Goal: Information Seeking & Learning: Find specific page/section

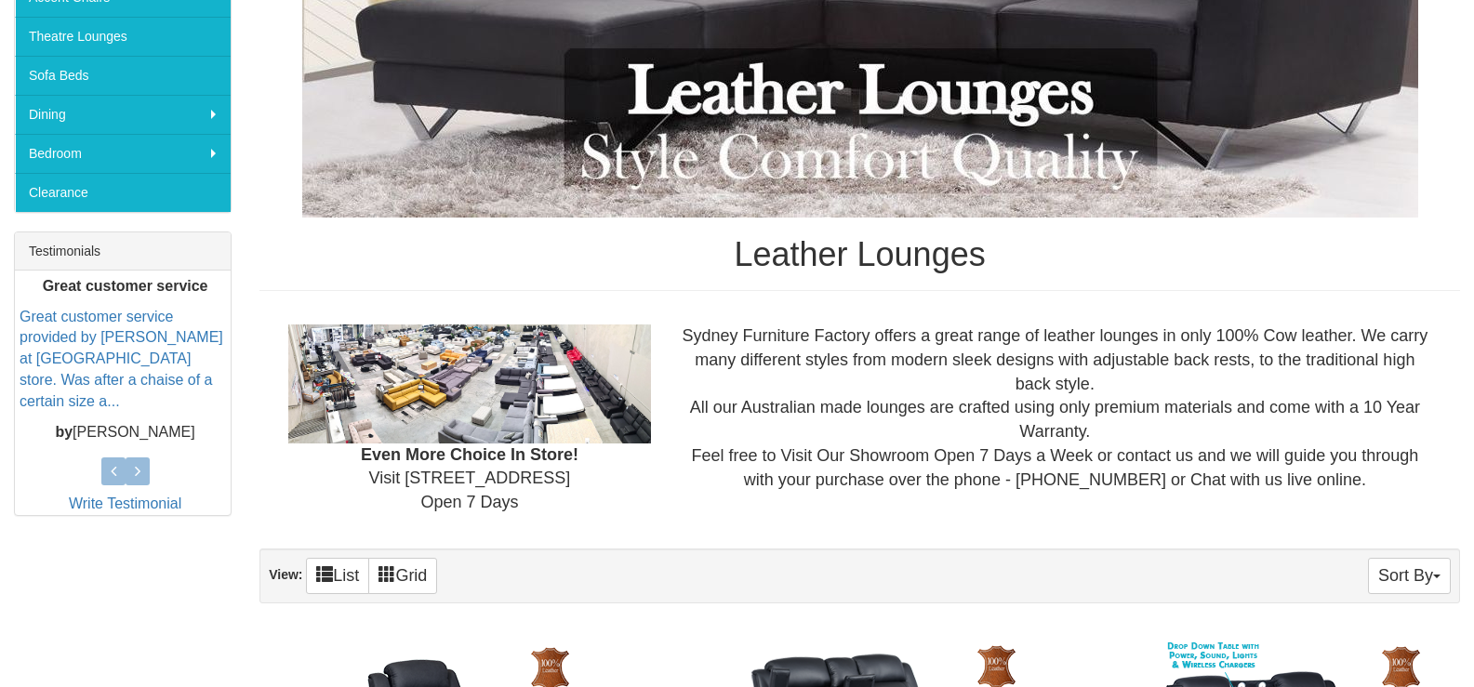
scroll to position [186, 0]
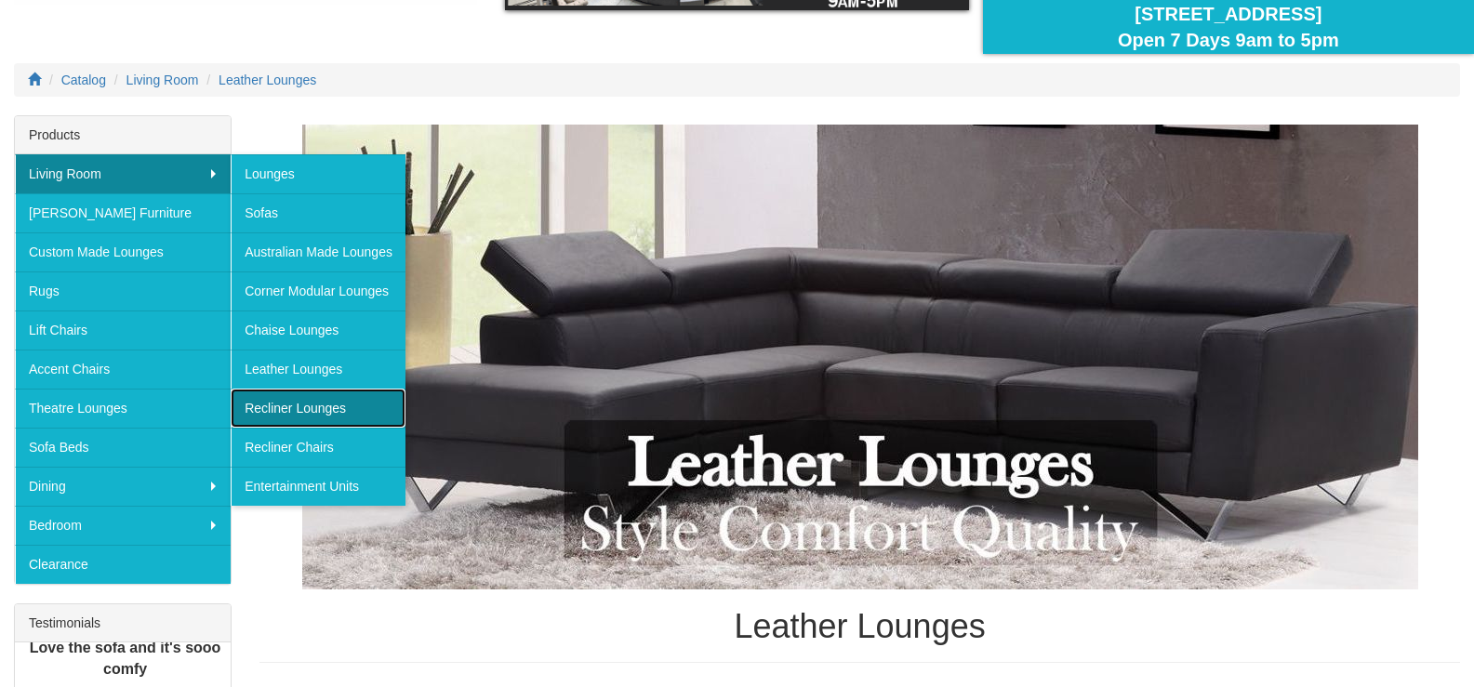
click at [314, 408] on link "Recliner Lounges" at bounding box center [318, 408] width 175 height 39
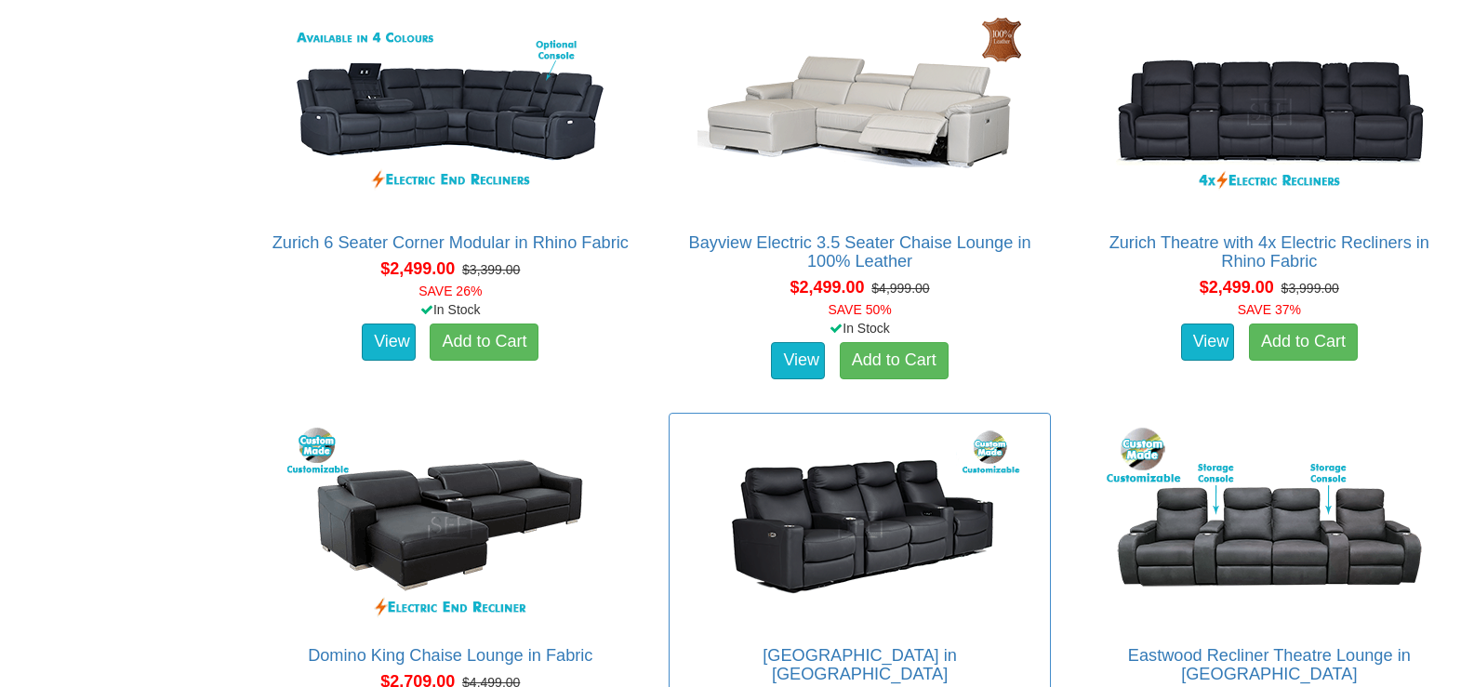
scroll to position [2418, 0]
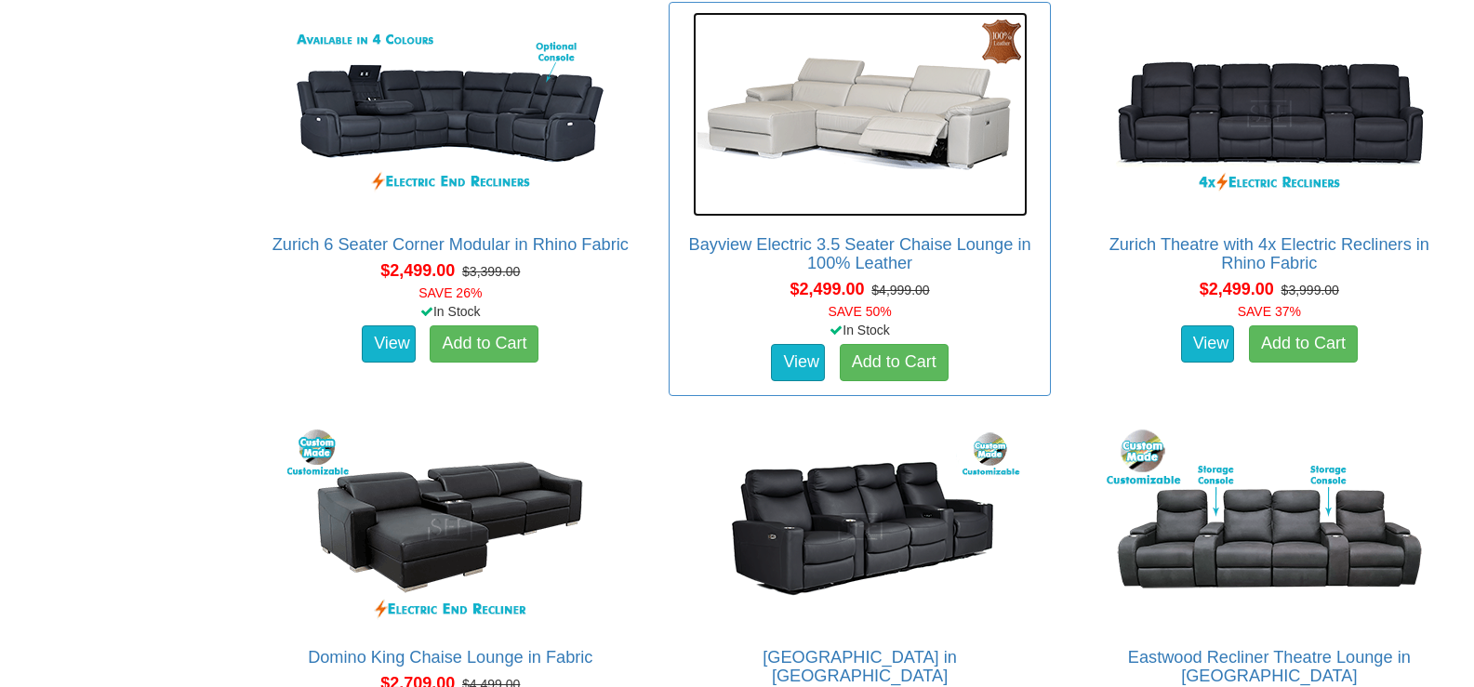
click at [997, 42] on img at bounding box center [860, 114] width 335 height 205
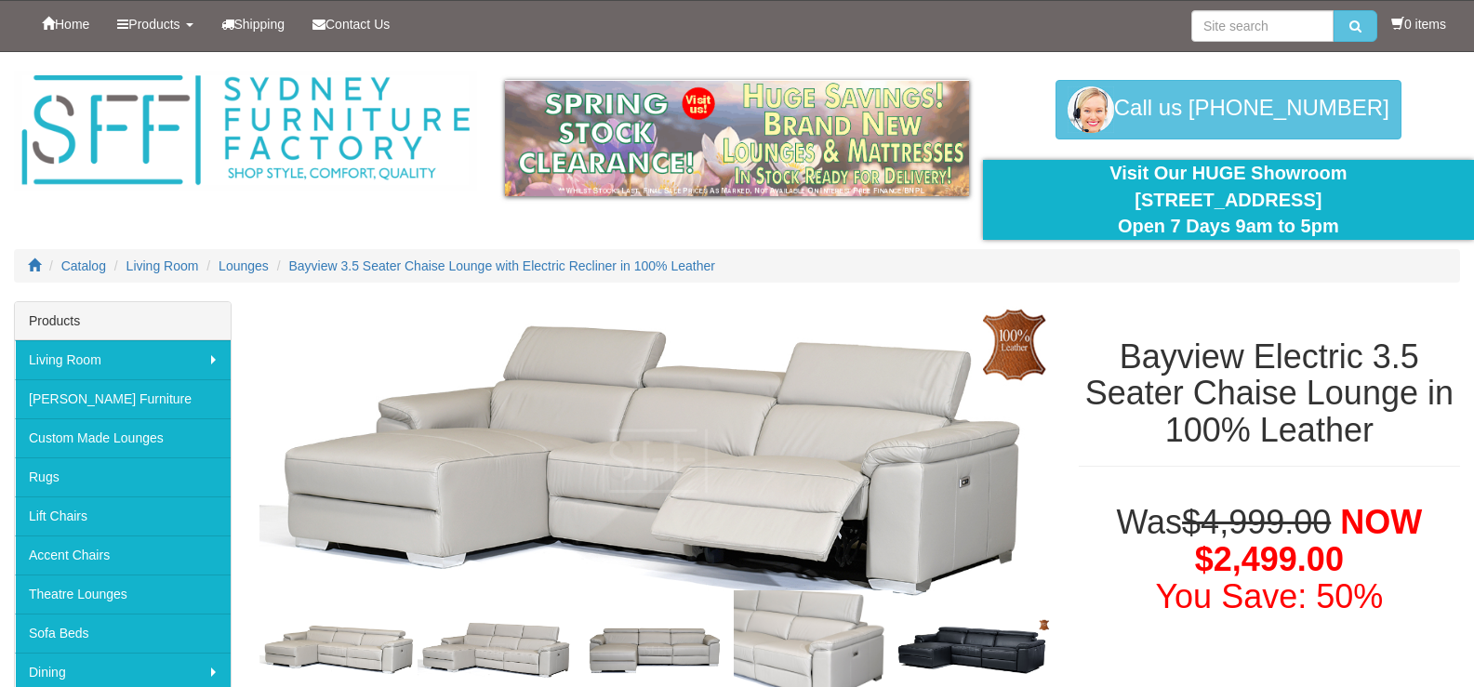
scroll to position [93, 0]
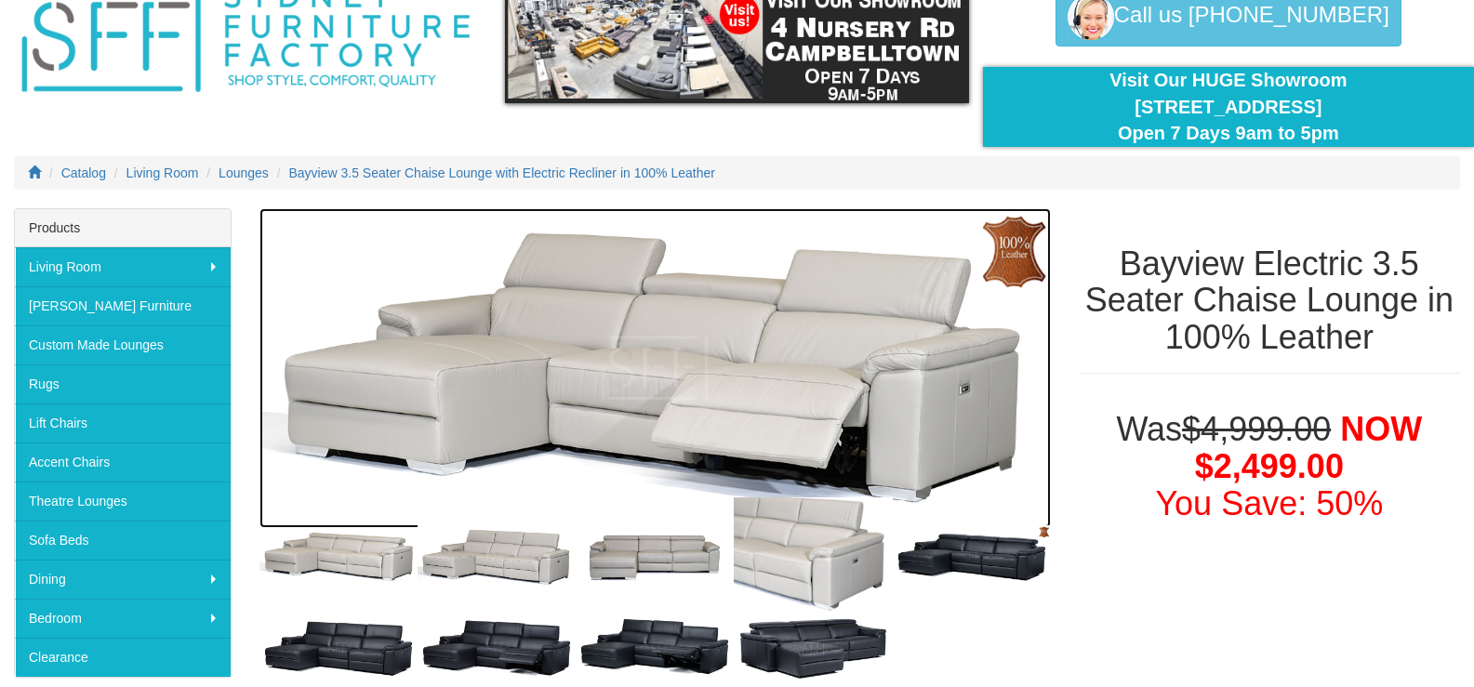
click at [646, 305] on img at bounding box center [654, 368] width 791 height 320
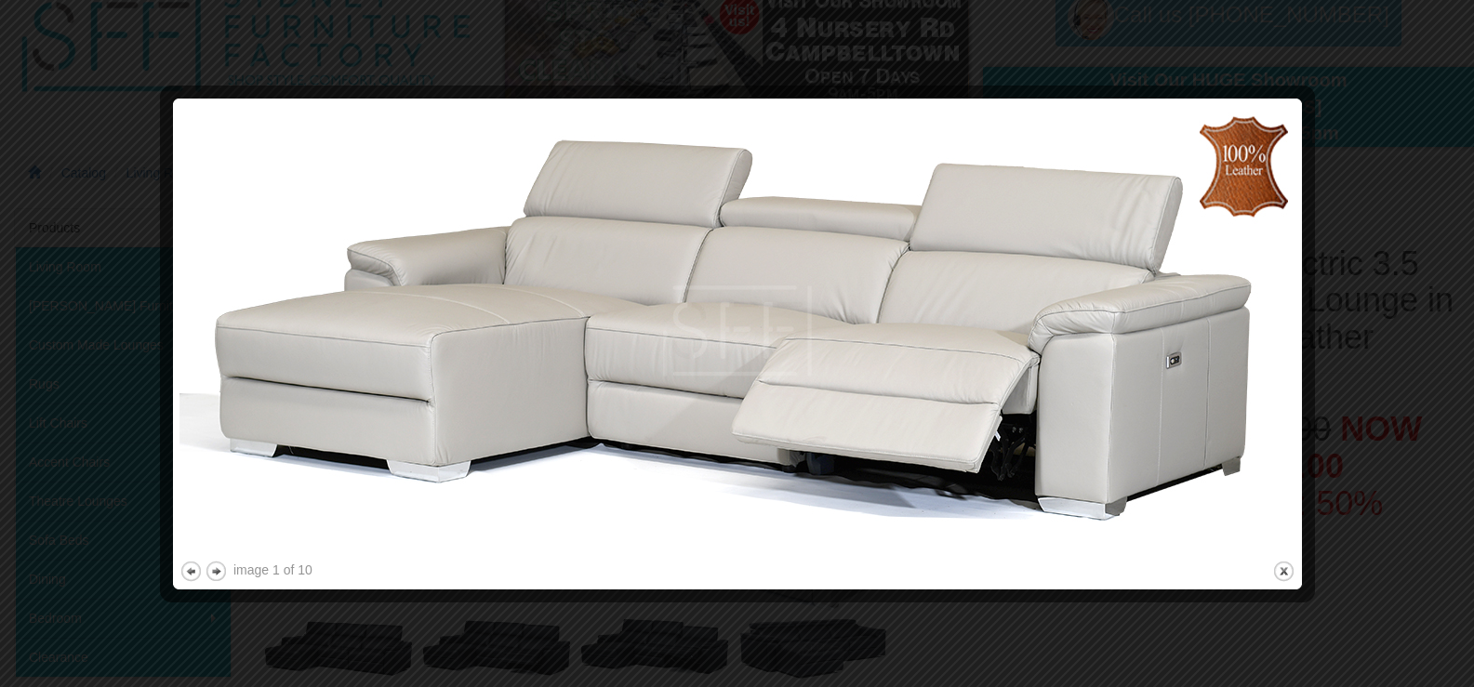
click at [1159, 339] on img at bounding box center [737, 331] width 1116 height 452
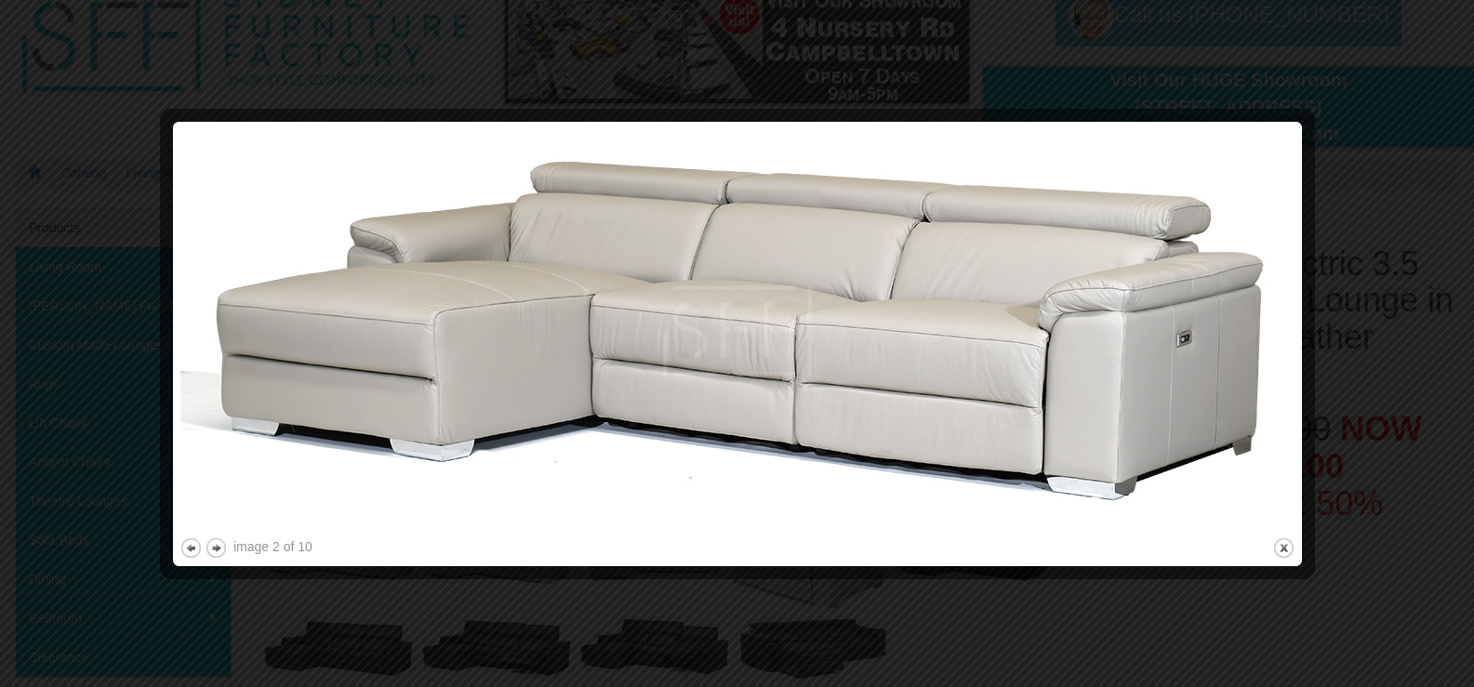
click at [1192, 333] on img at bounding box center [737, 330] width 1116 height 405
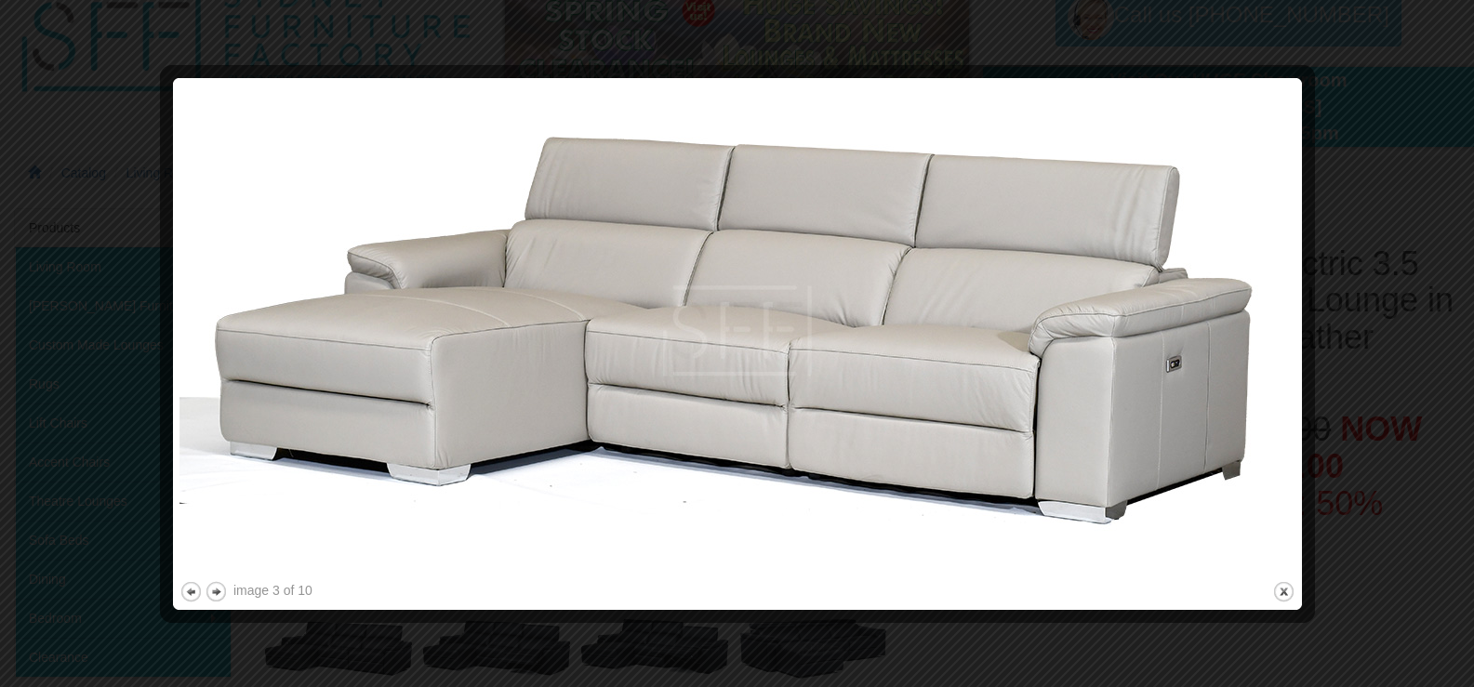
click at [1192, 333] on img at bounding box center [737, 331] width 1116 height 493
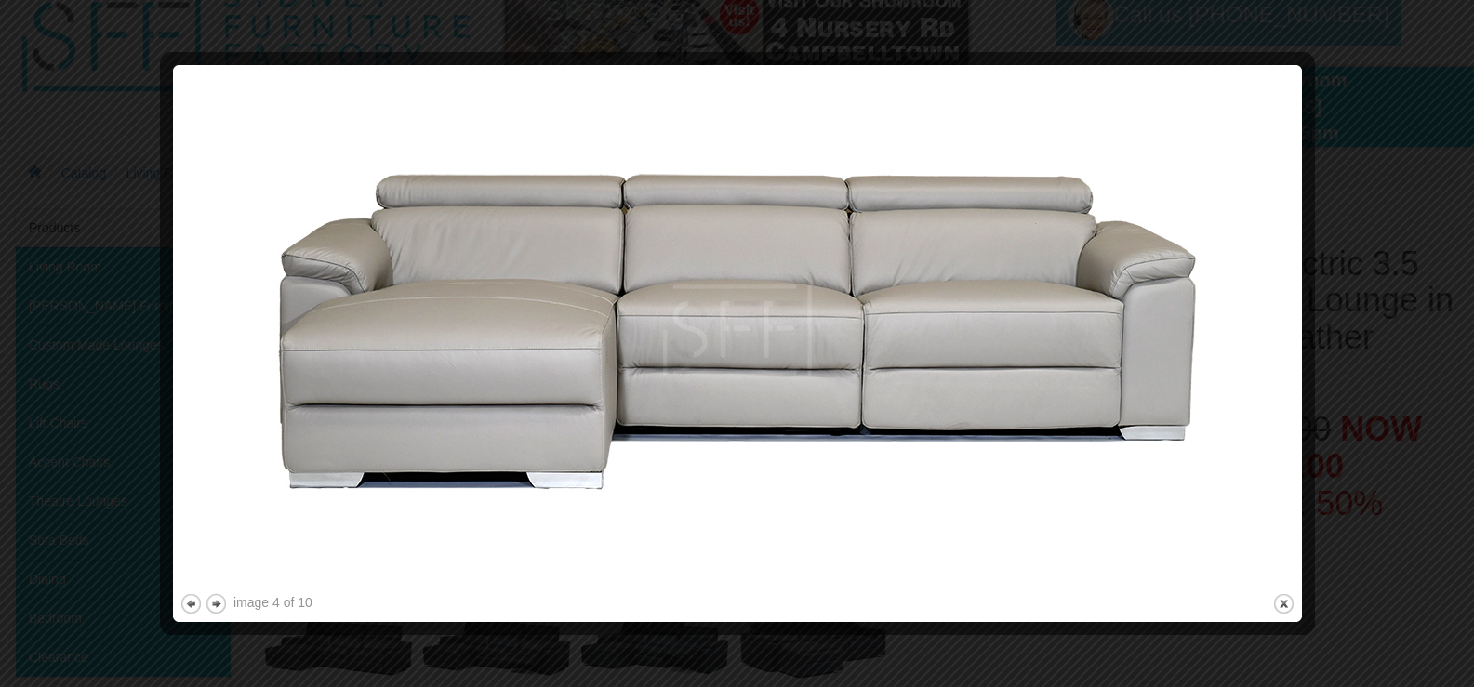
click at [1191, 333] on img at bounding box center [737, 331] width 1116 height 518
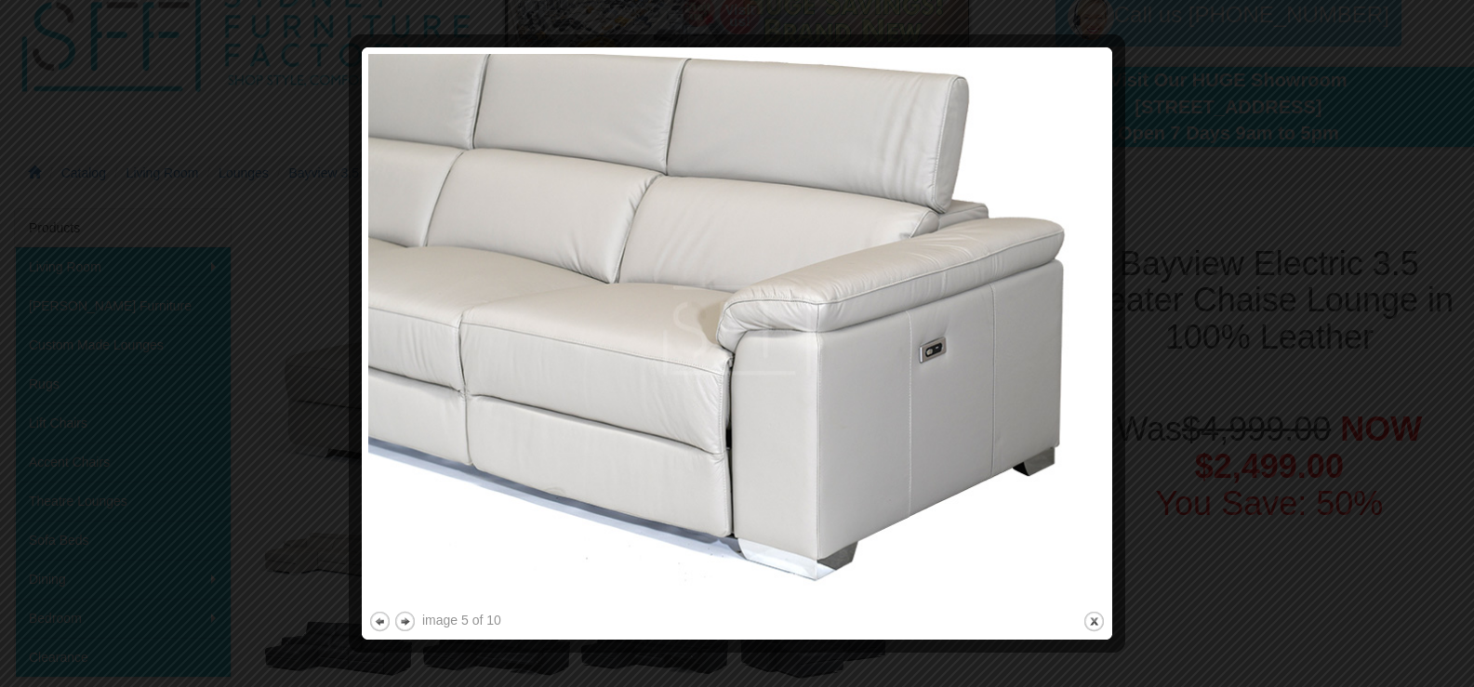
click at [1191, 333] on div at bounding box center [737, 343] width 1474 height 687
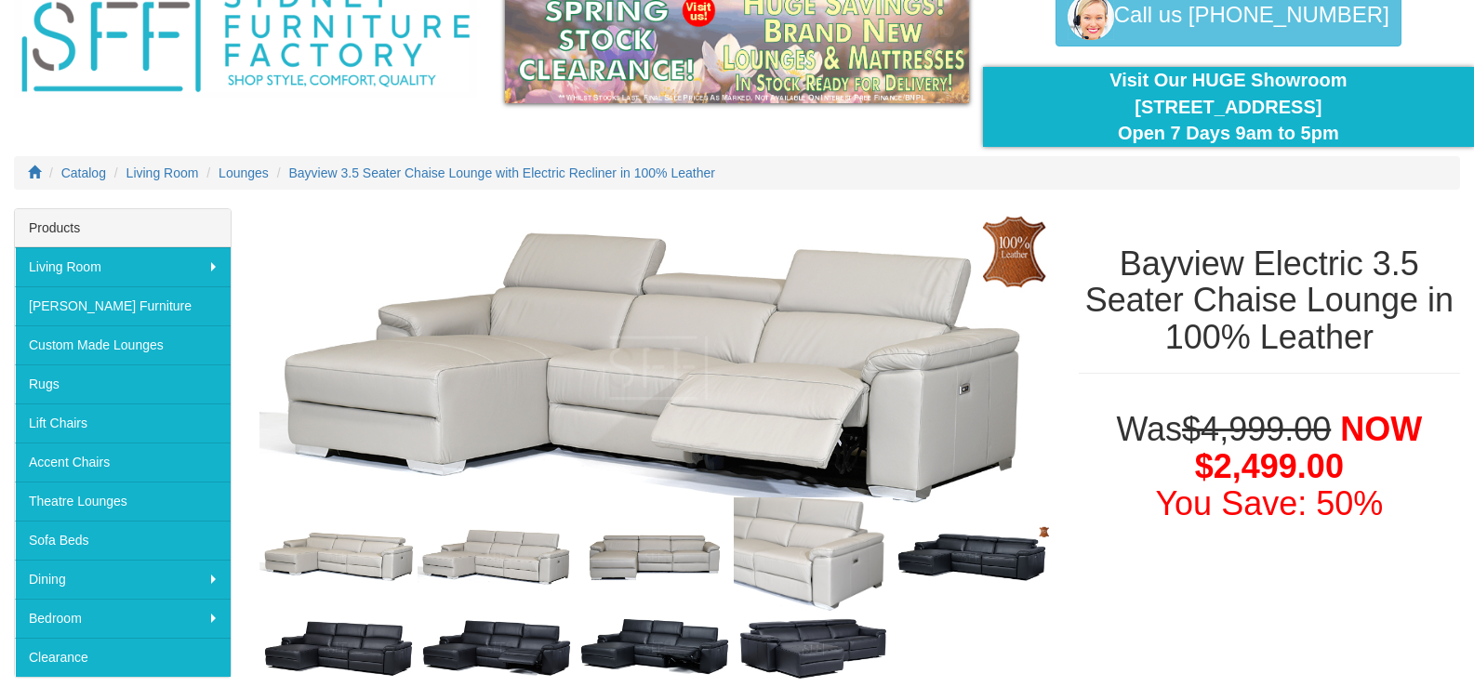
click at [1144, 321] on h1 "Bayview Electric 3.5 Seater Chaise Lounge in 100% Leather" at bounding box center [1269, 300] width 381 height 111
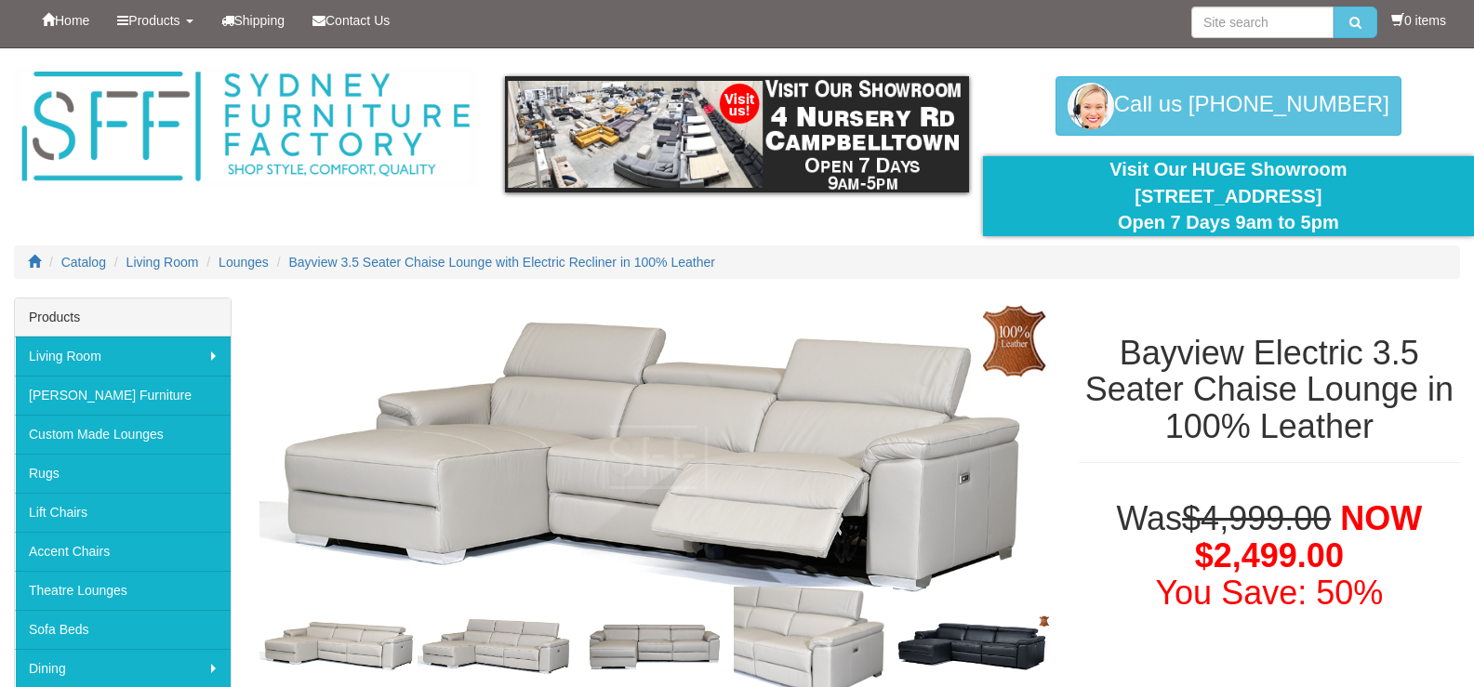
scroll to position [0, 0]
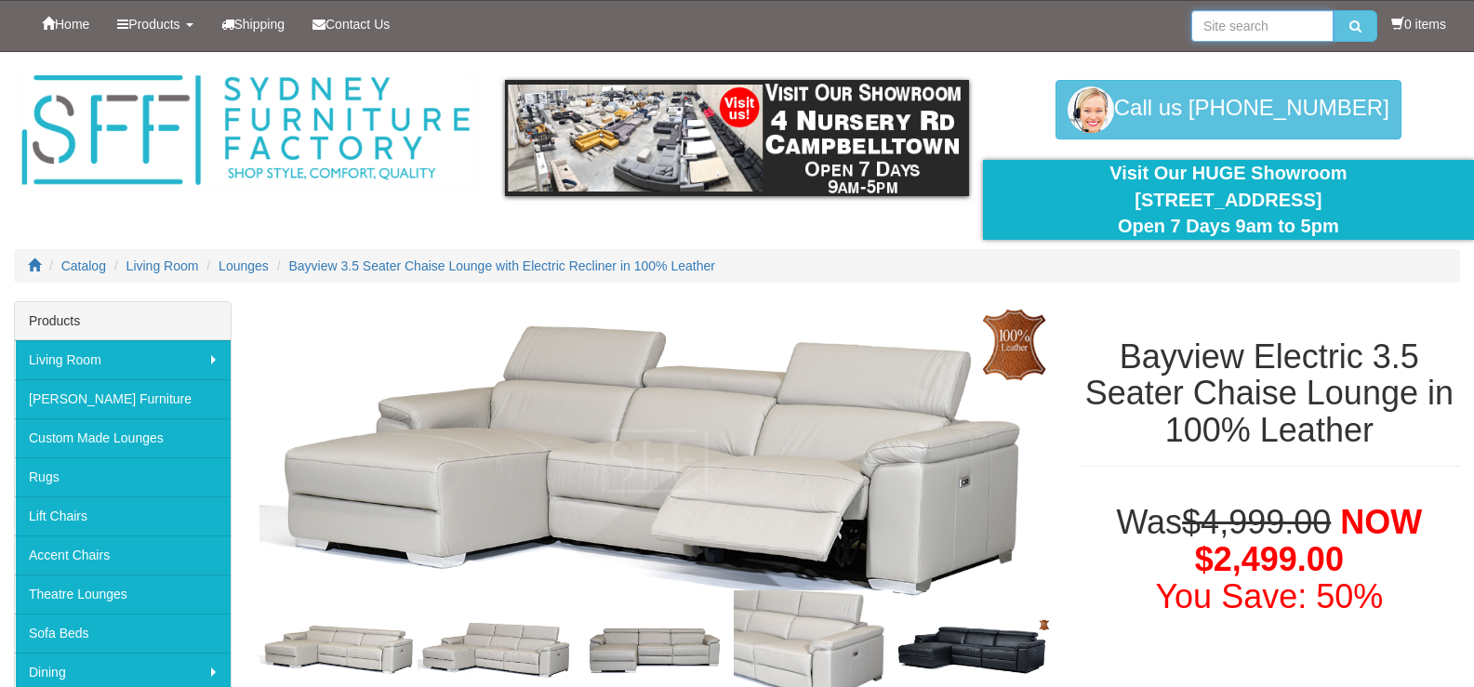
click at [1254, 28] on input "search" at bounding box center [1262, 26] width 142 height 32
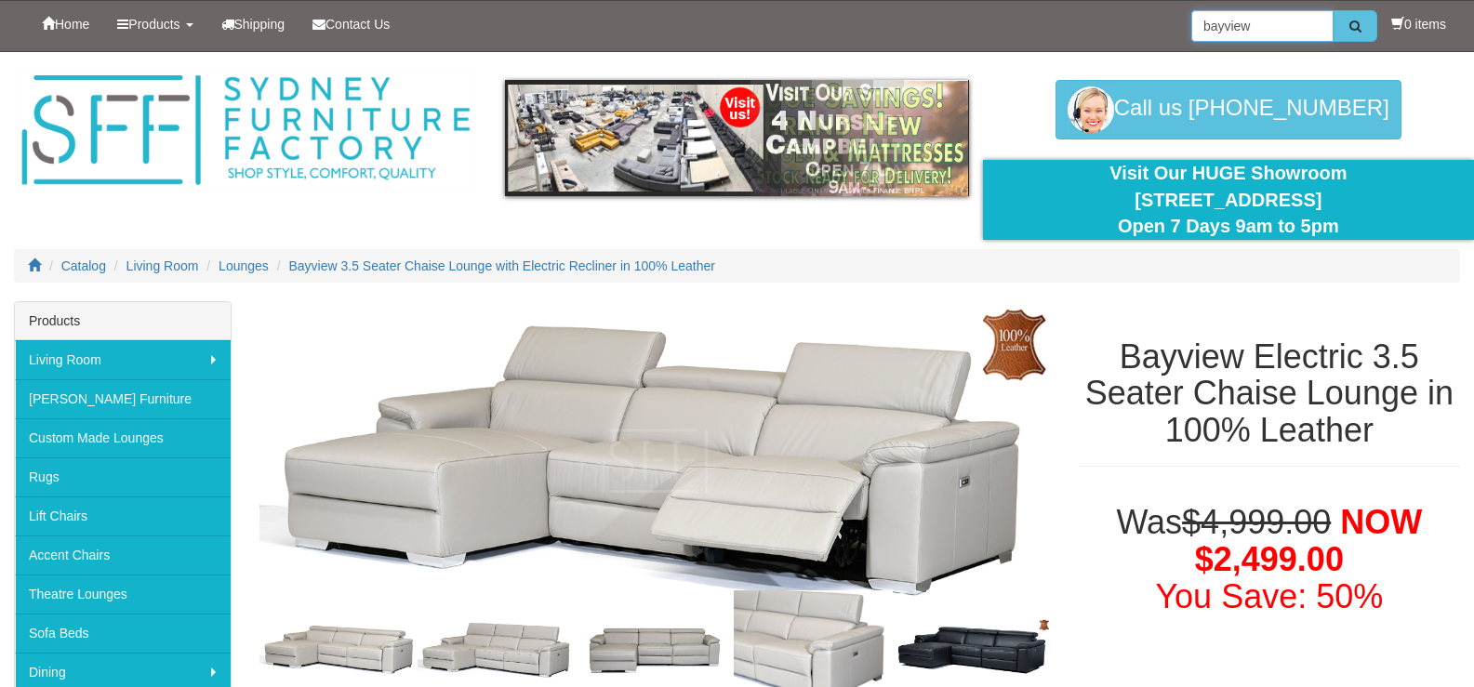
type input "bayview"
click at [1349, 29] on icon "submit" at bounding box center [1355, 26] width 12 height 13
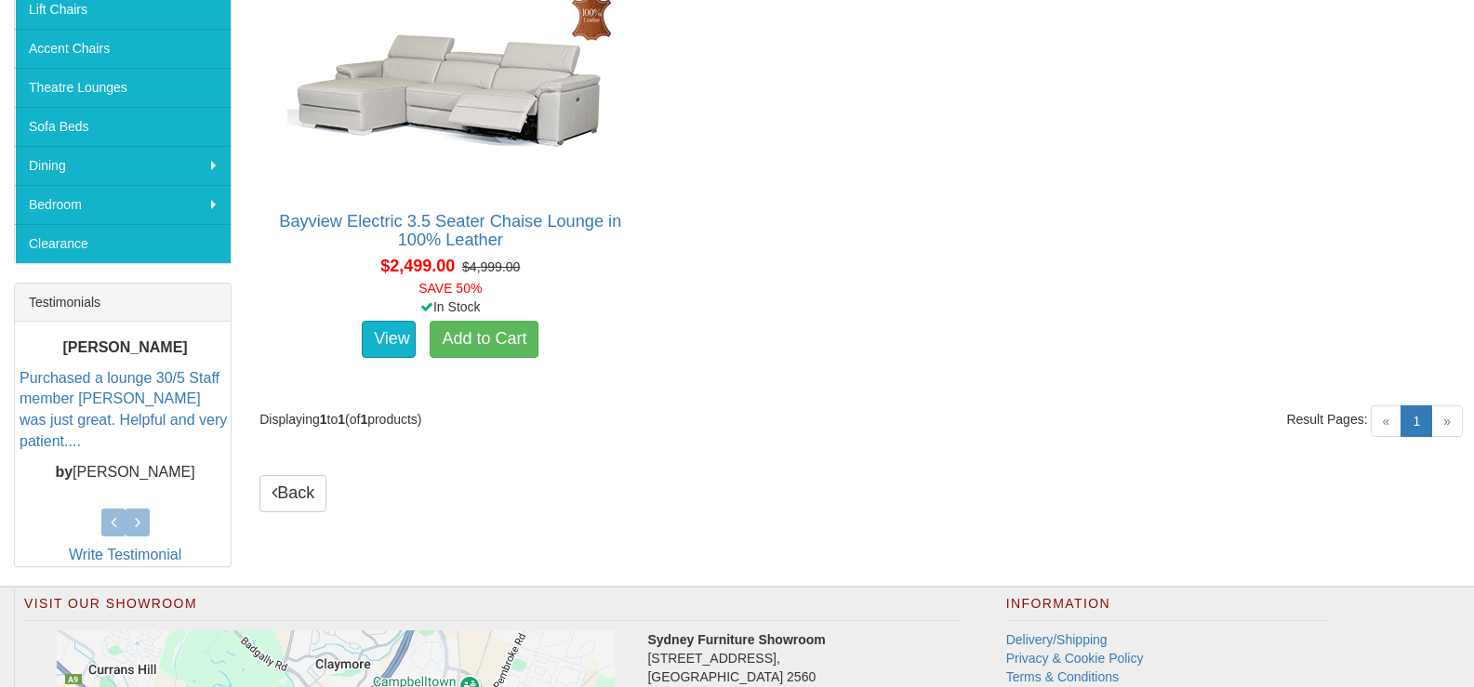
scroll to position [372, 0]
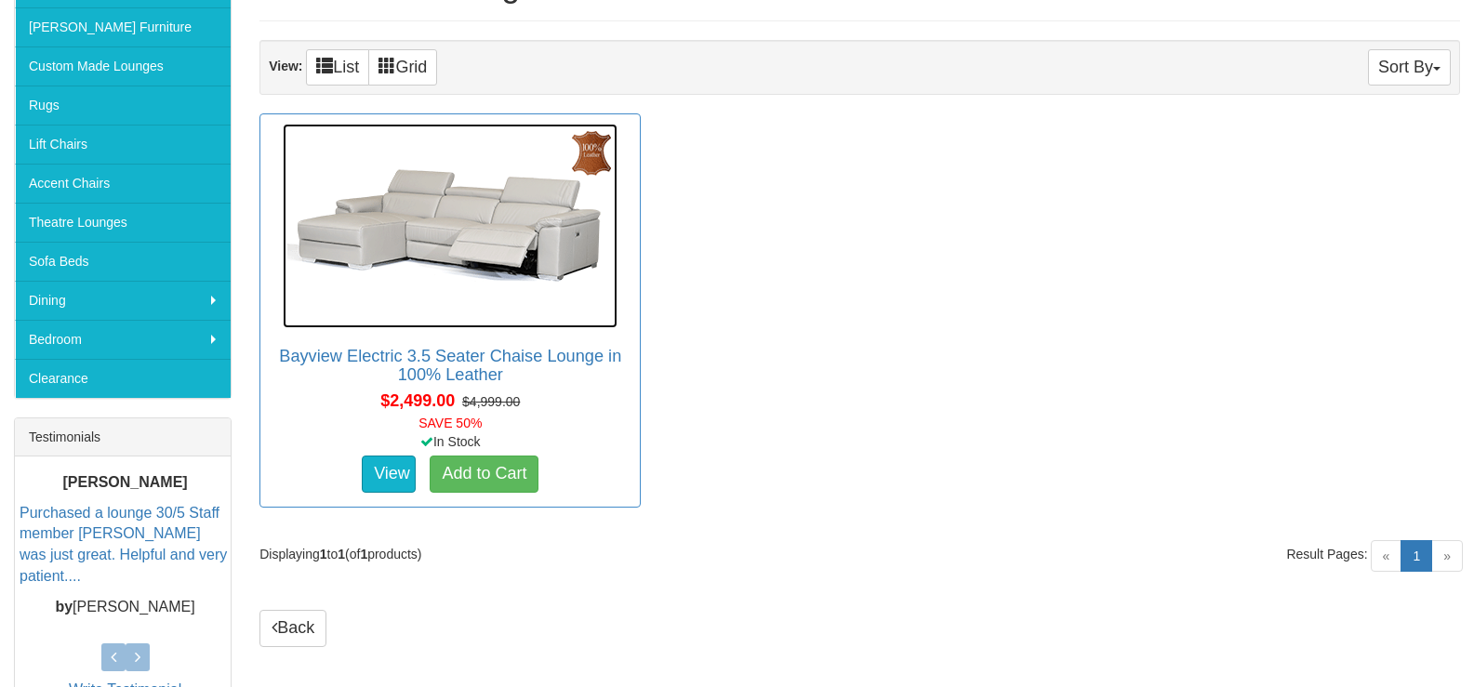
click at [600, 154] on img at bounding box center [450, 226] width 335 height 205
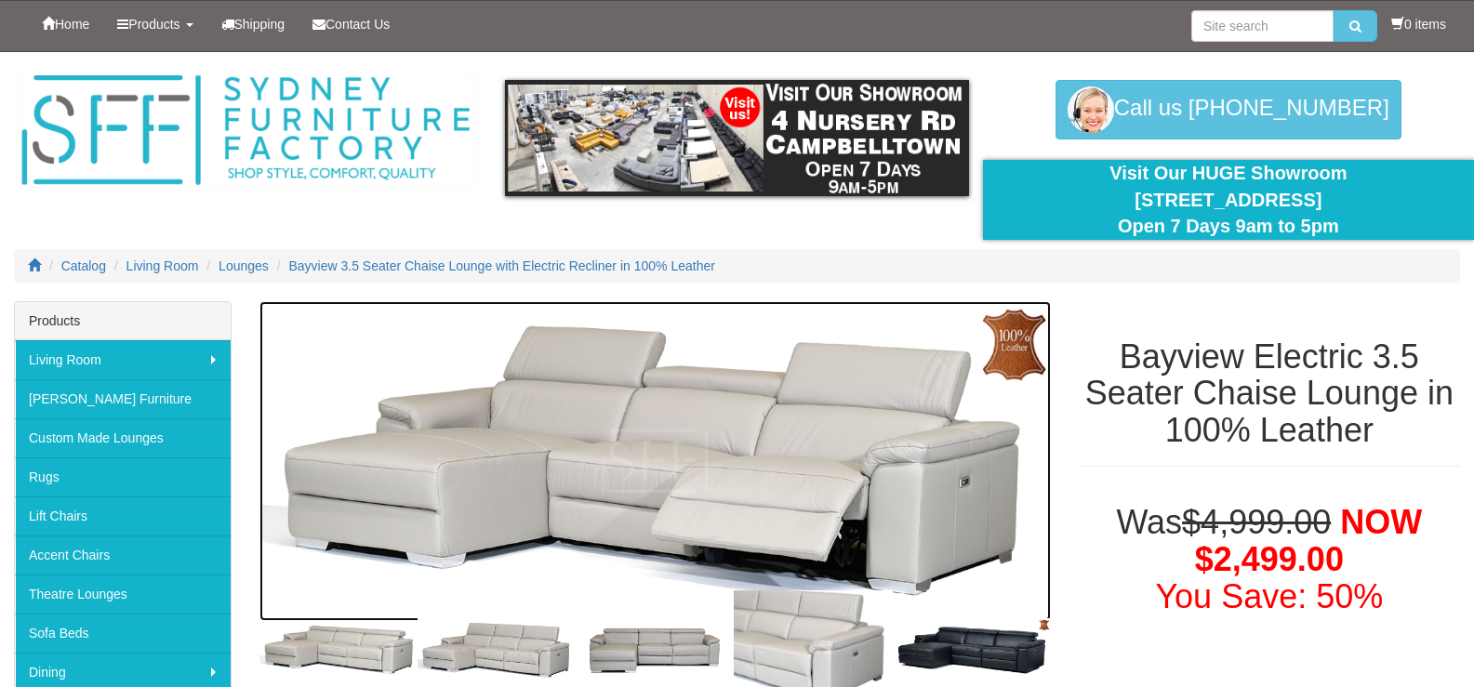
click at [1005, 353] on img at bounding box center [654, 461] width 791 height 320
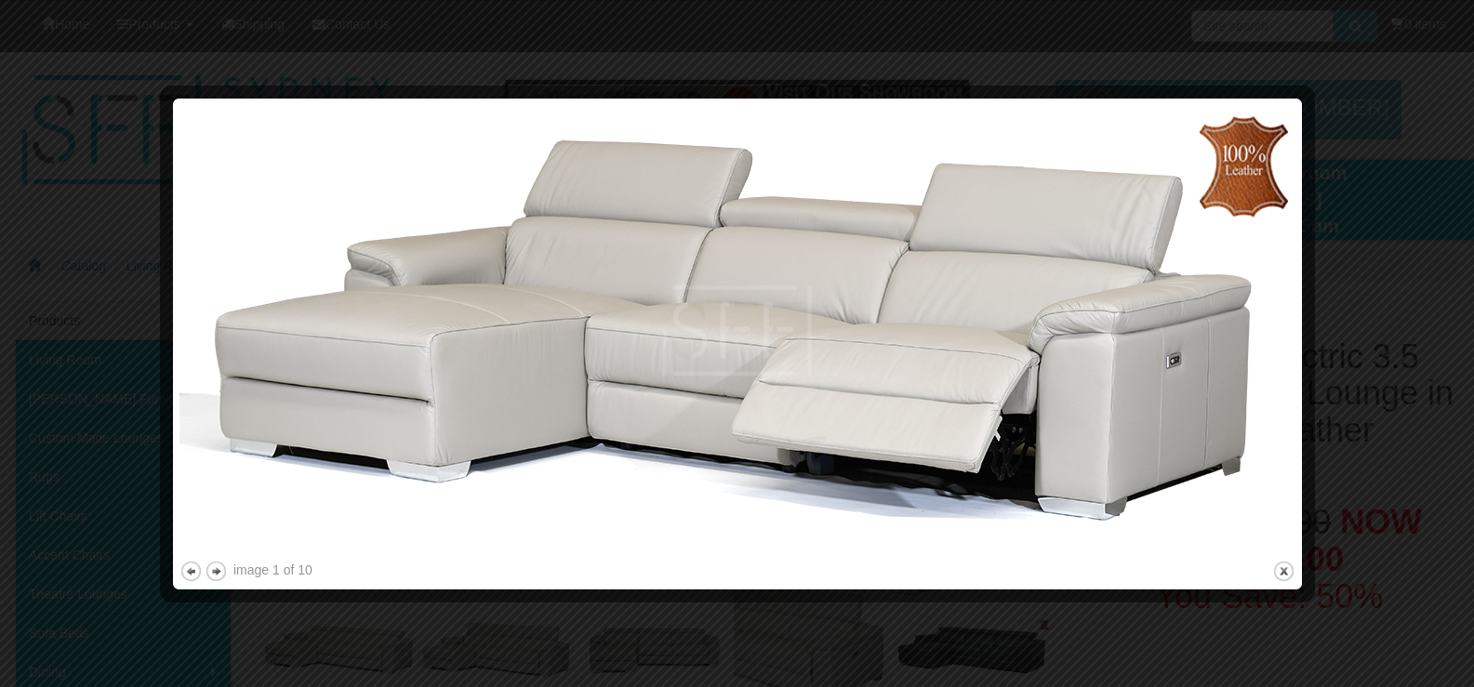
click at [1255, 163] on img at bounding box center [737, 331] width 1116 height 452
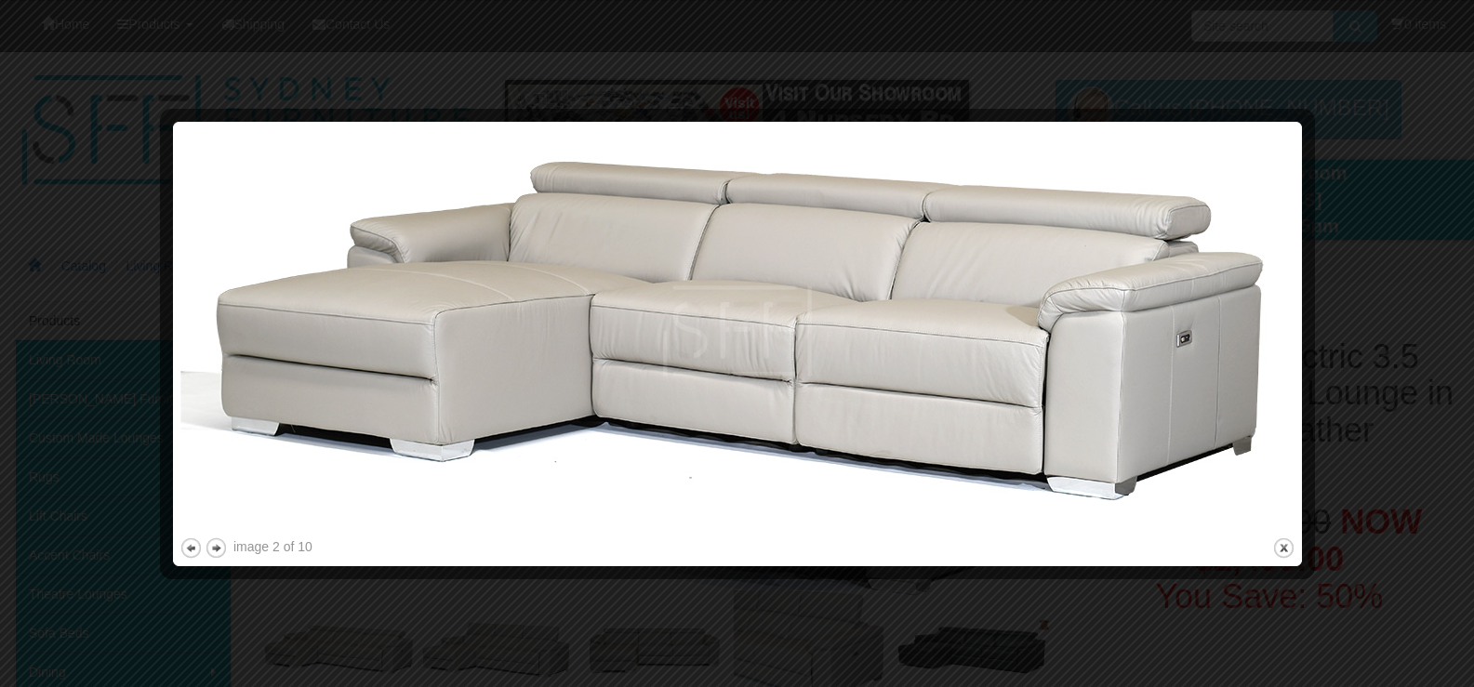
click at [1360, 154] on div at bounding box center [737, 343] width 1474 height 687
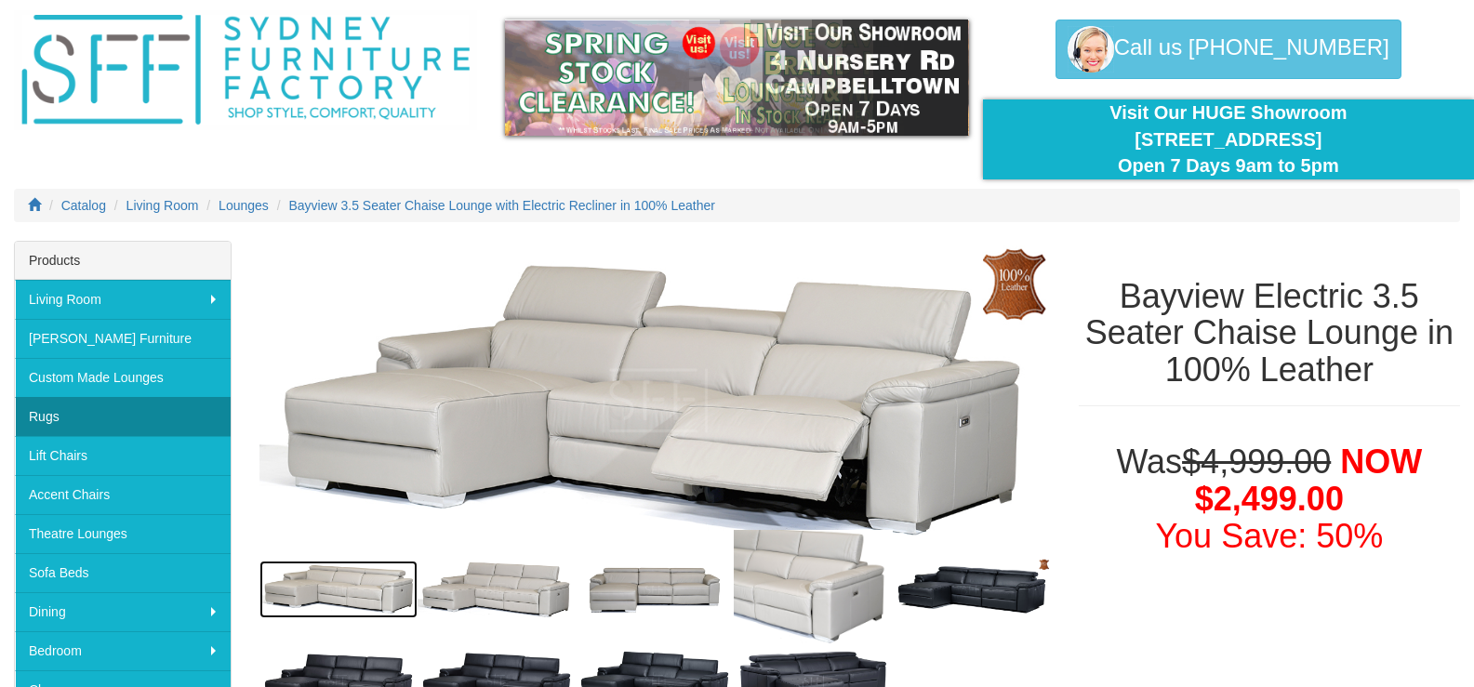
scroll to position [93, 0]
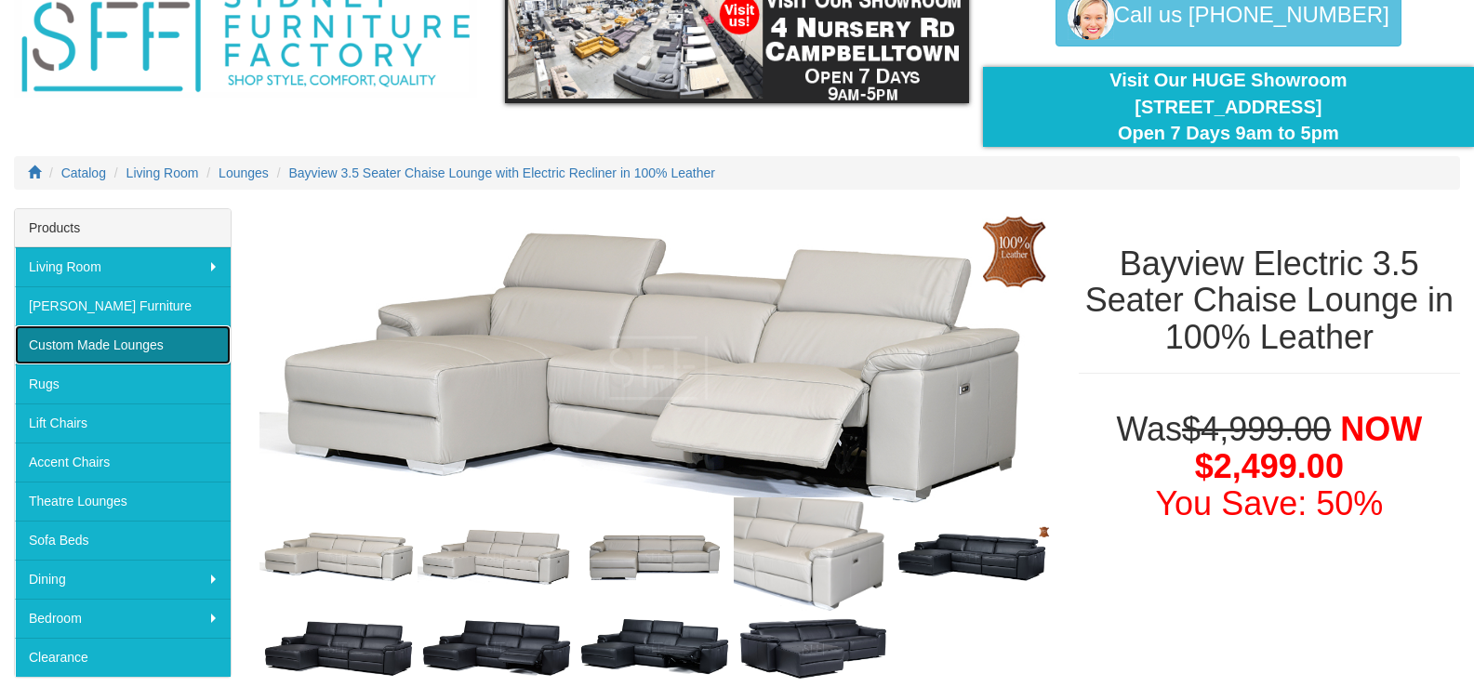
click at [115, 338] on link "Custom Made Lounges" at bounding box center [123, 344] width 216 height 39
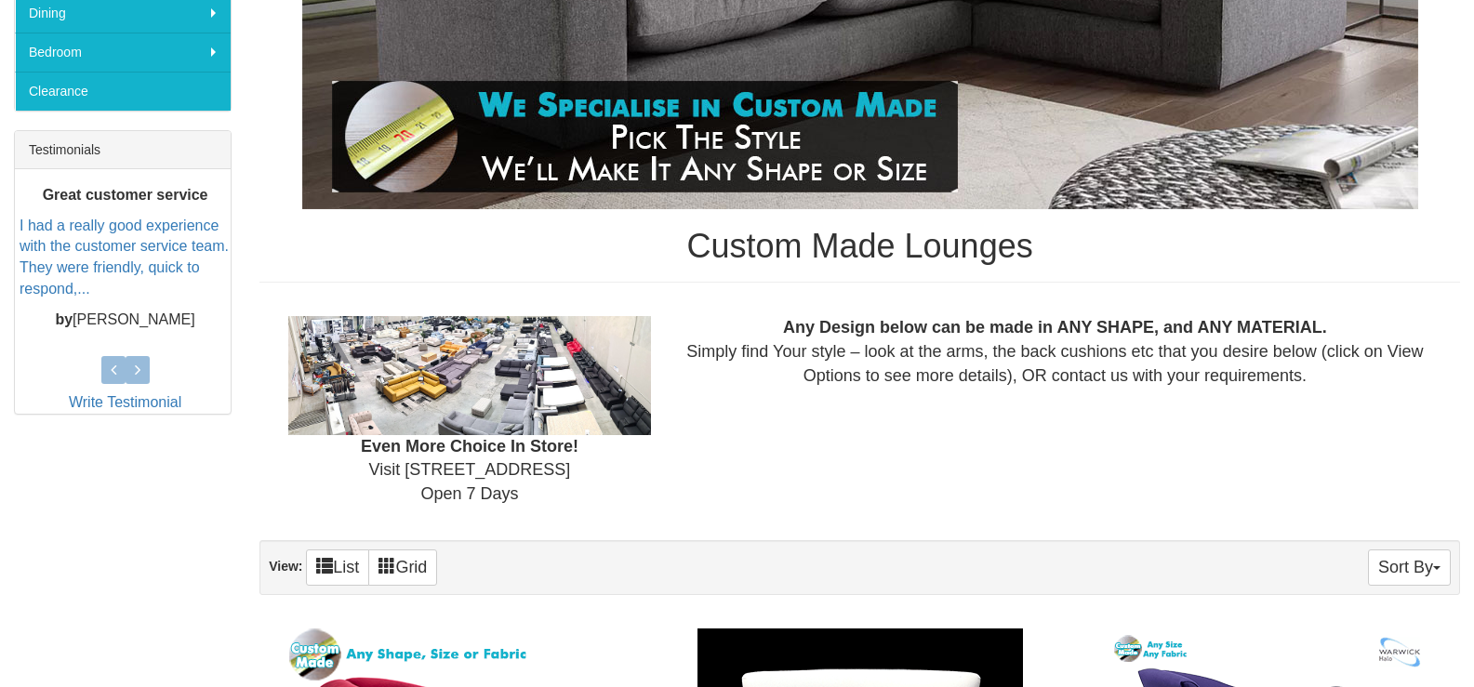
scroll to position [651, 0]
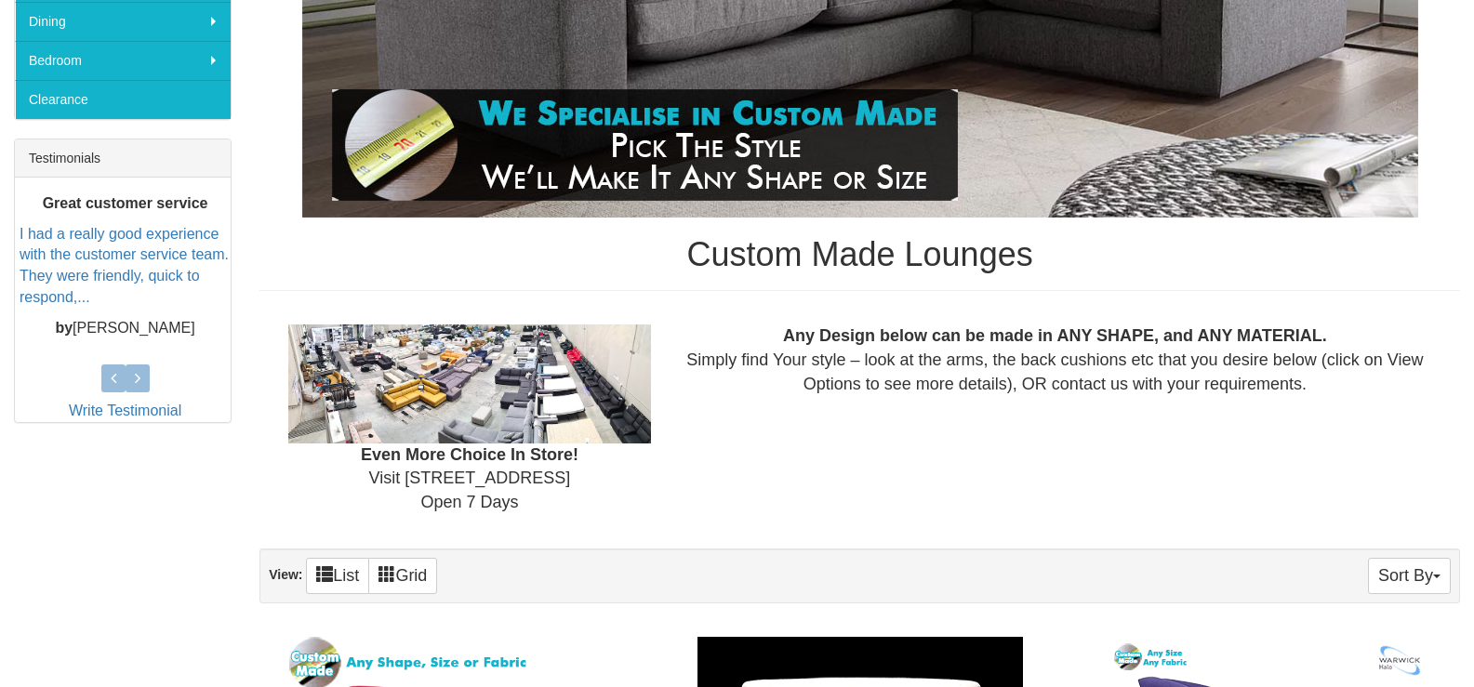
click at [998, 381] on div "Any Design below can be made in ANY SHAPE, and ANY MATERIAL. Simply find Your s…" at bounding box center [1055, 361] width 780 height 72
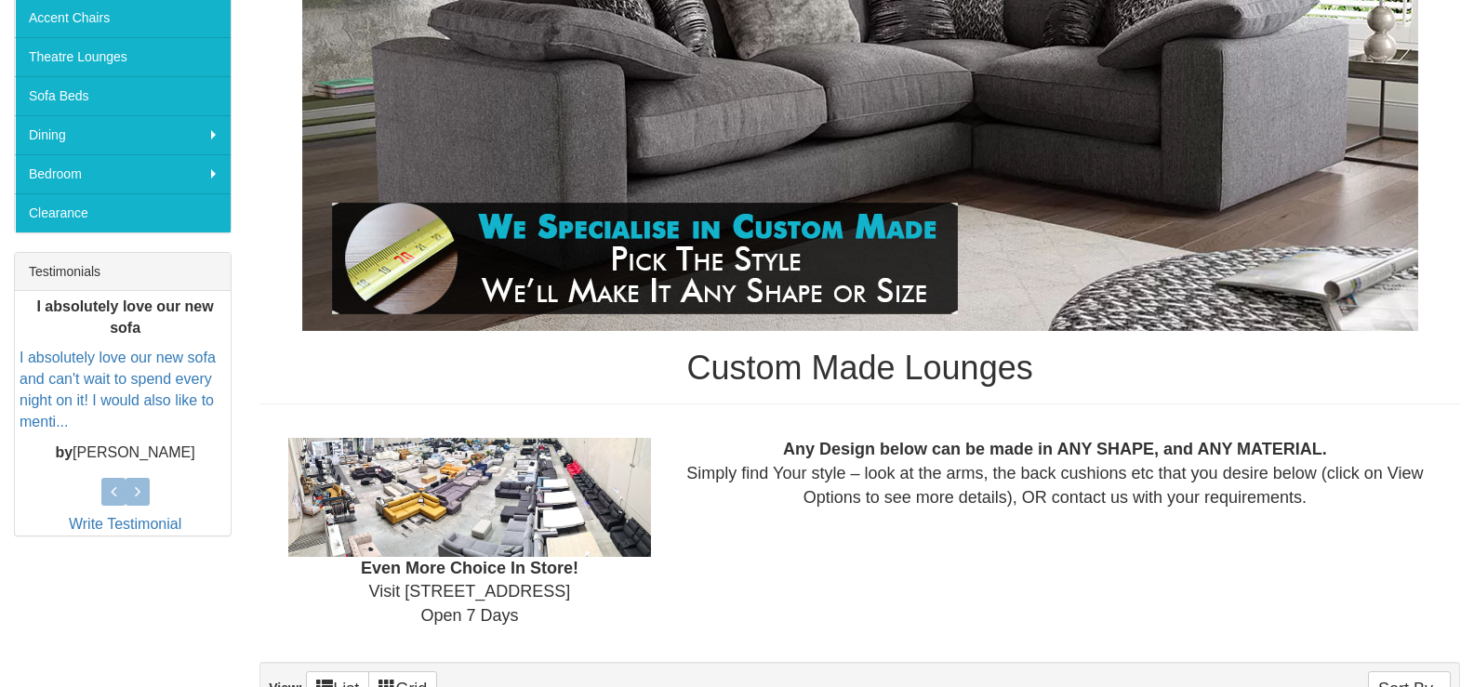
scroll to position [279, 0]
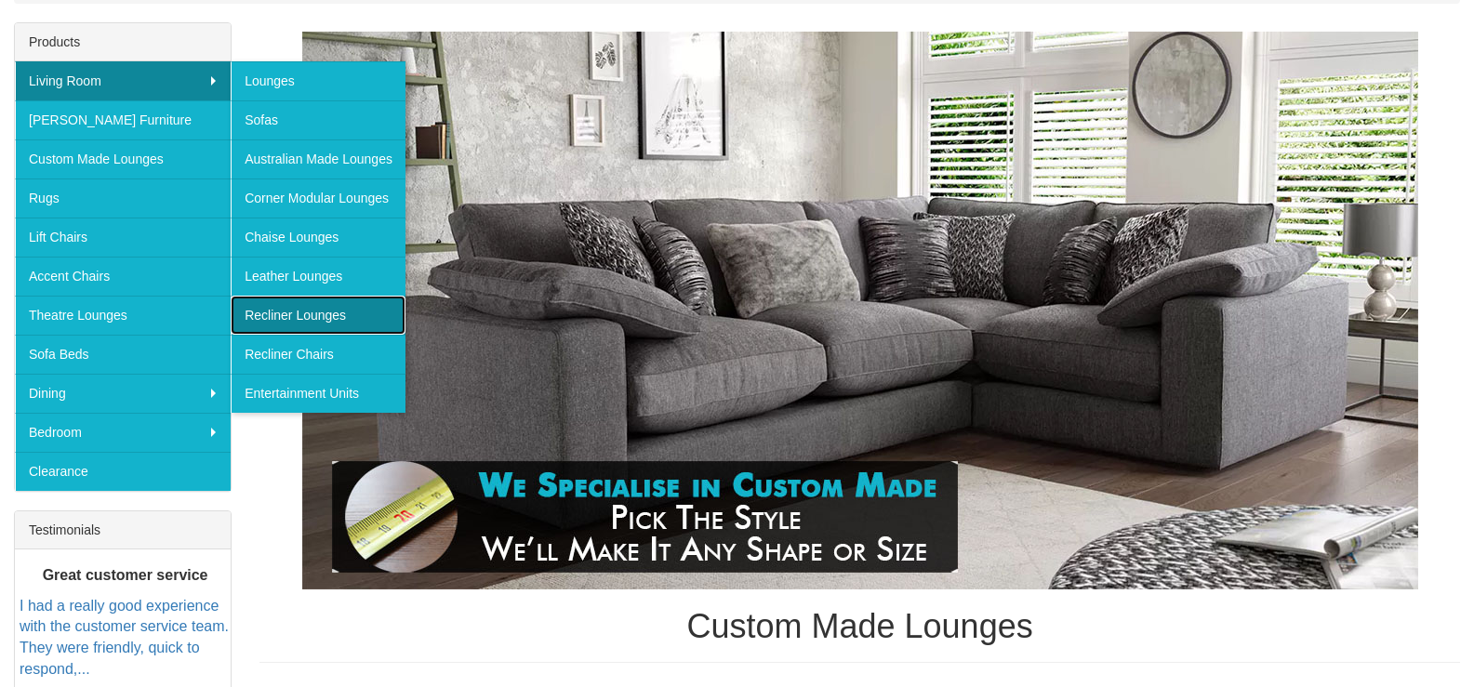
click at [298, 313] on link "Recliner Lounges" at bounding box center [318, 315] width 175 height 39
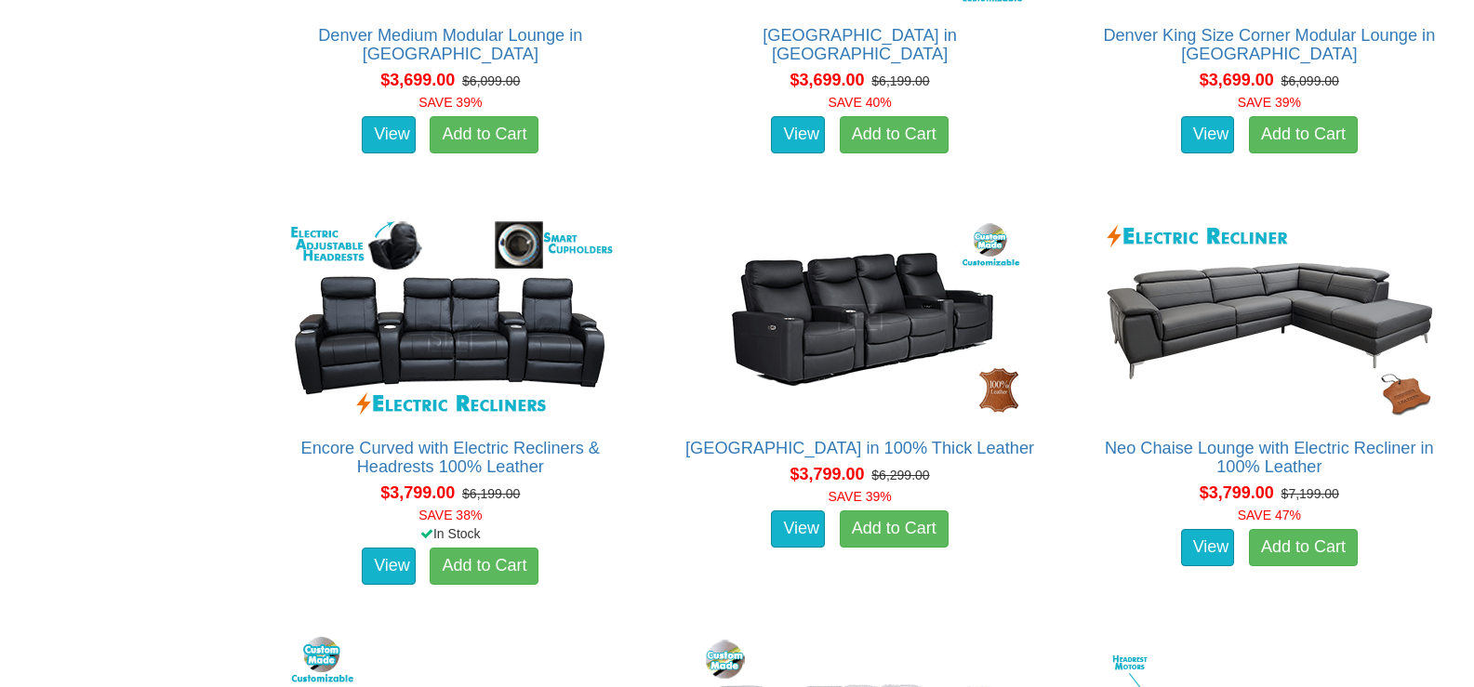
scroll to position [5207, 0]
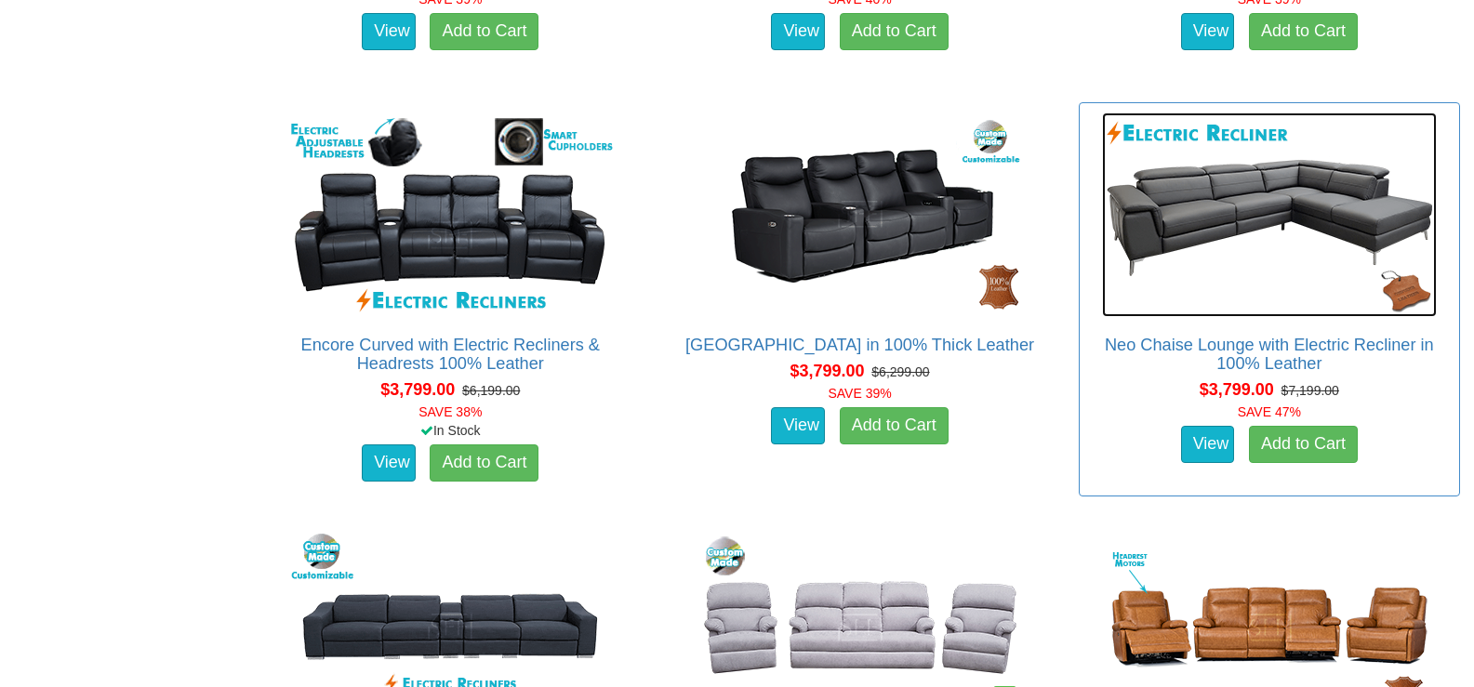
click at [1202, 184] on img at bounding box center [1269, 215] width 335 height 205
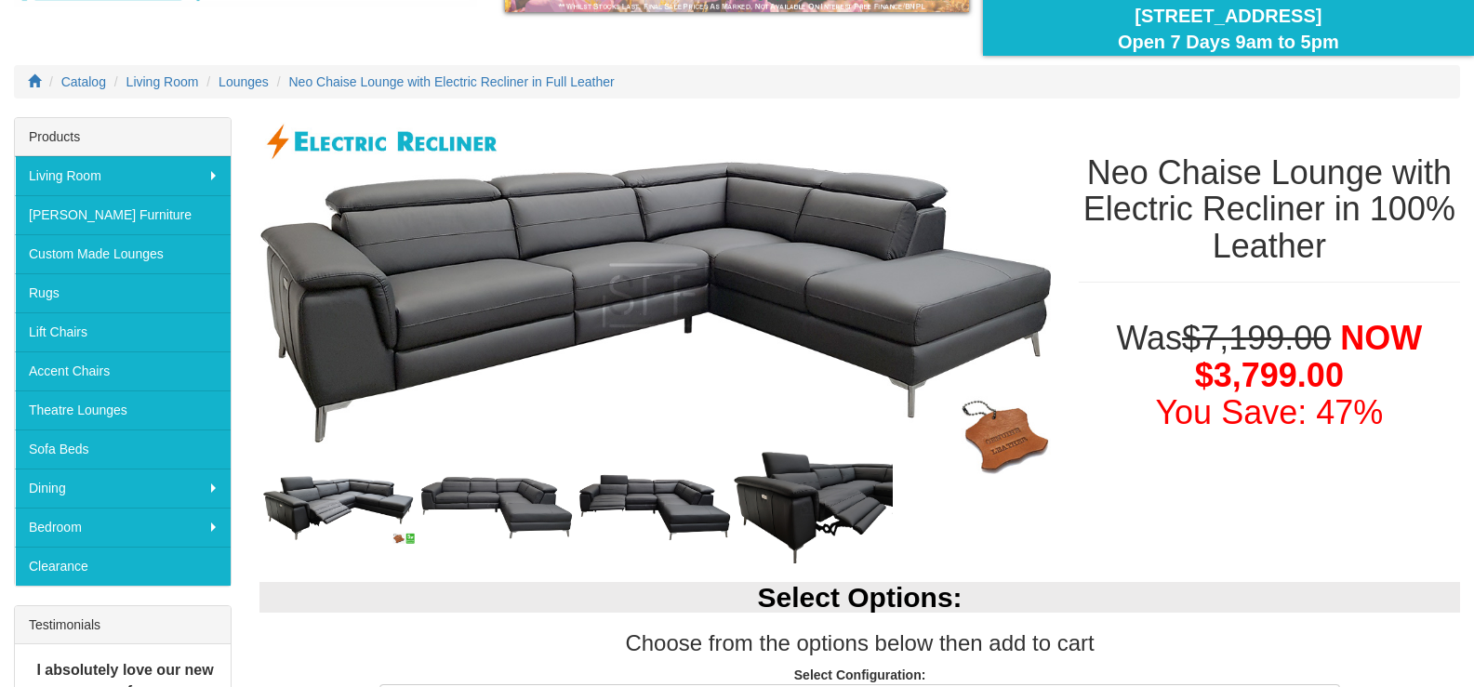
scroll to position [186, 0]
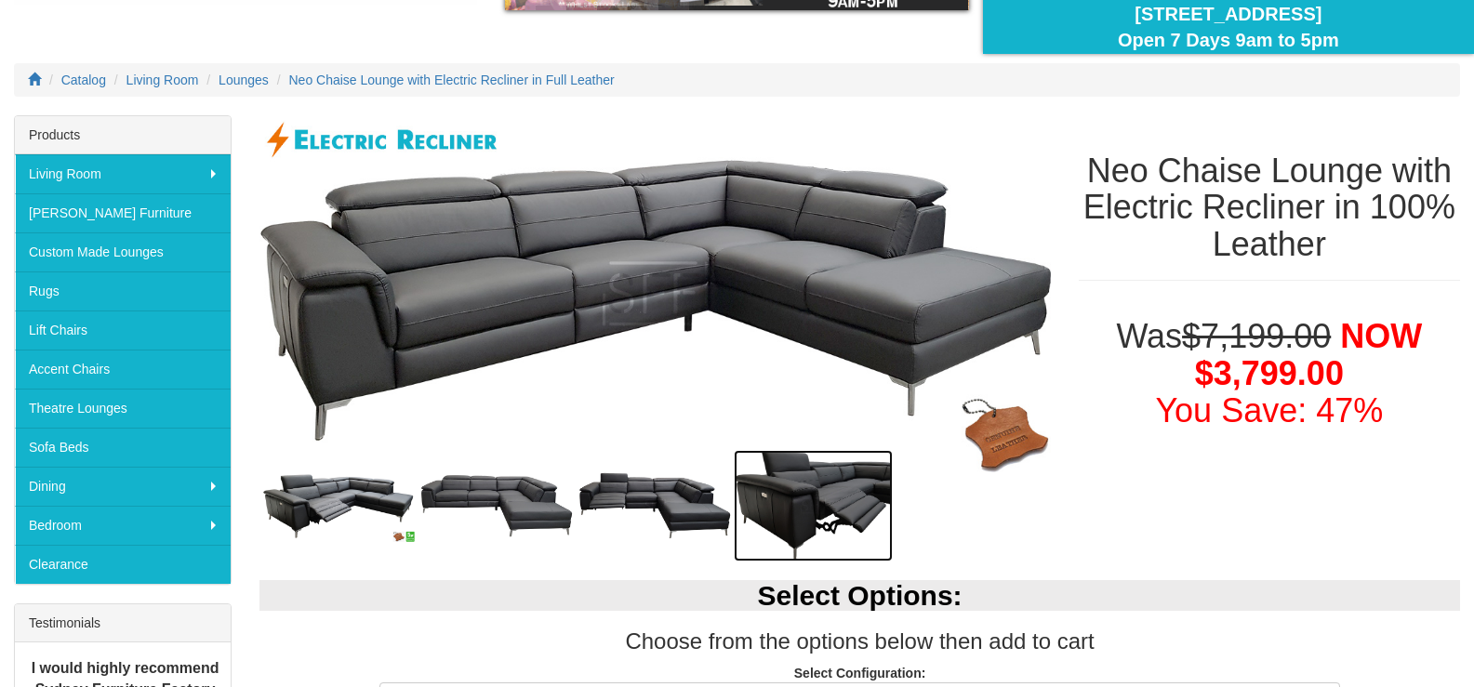
click at [780, 482] on img at bounding box center [813, 506] width 158 height 112
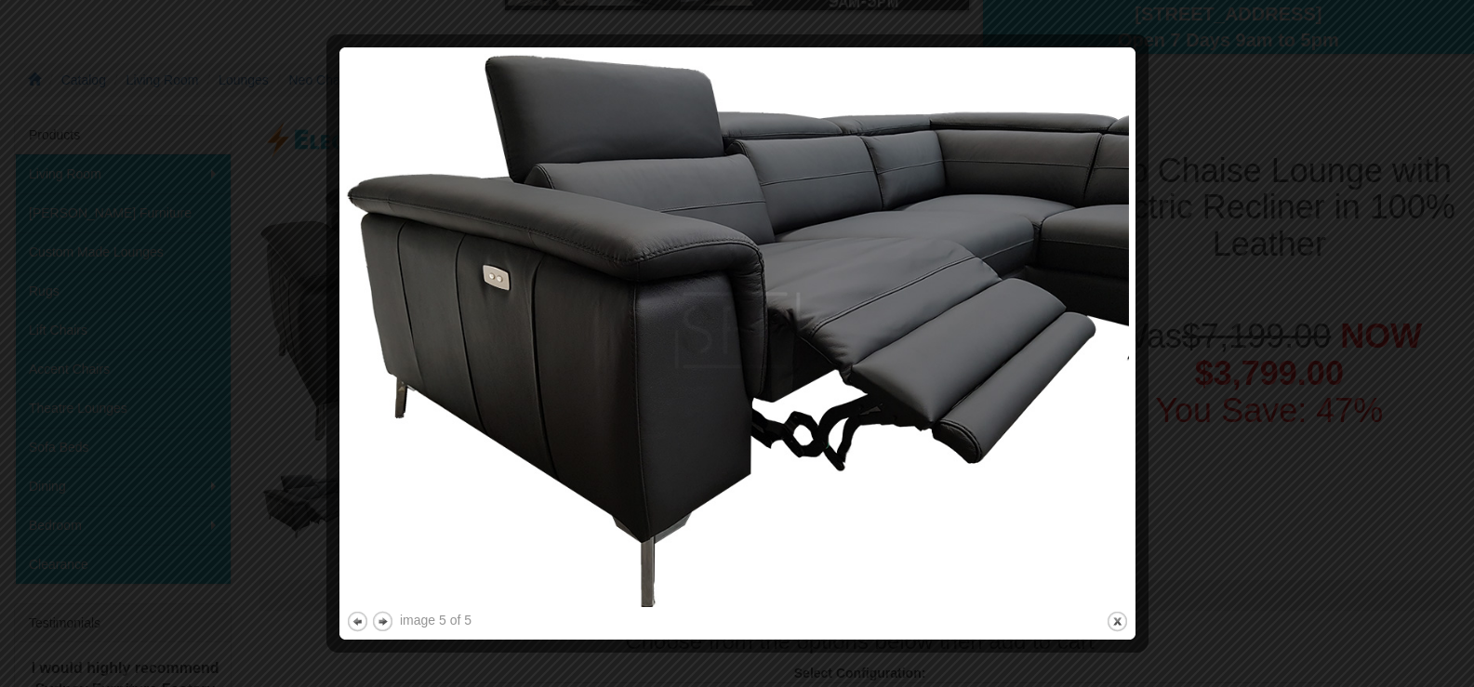
click at [789, 406] on img at bounding box center [737, 330] width 783 height 553
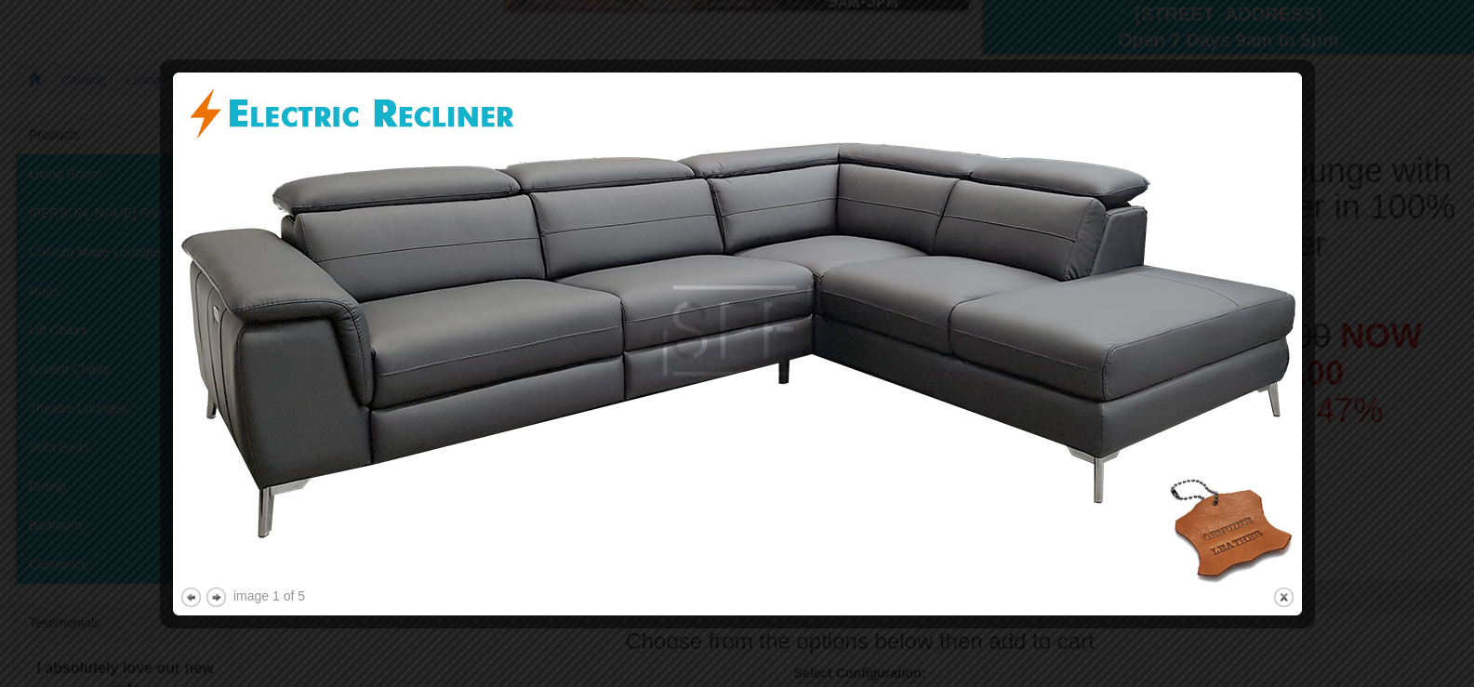
click at [154, 197] on div at bounding box center [737, 343] width 1474 height 687
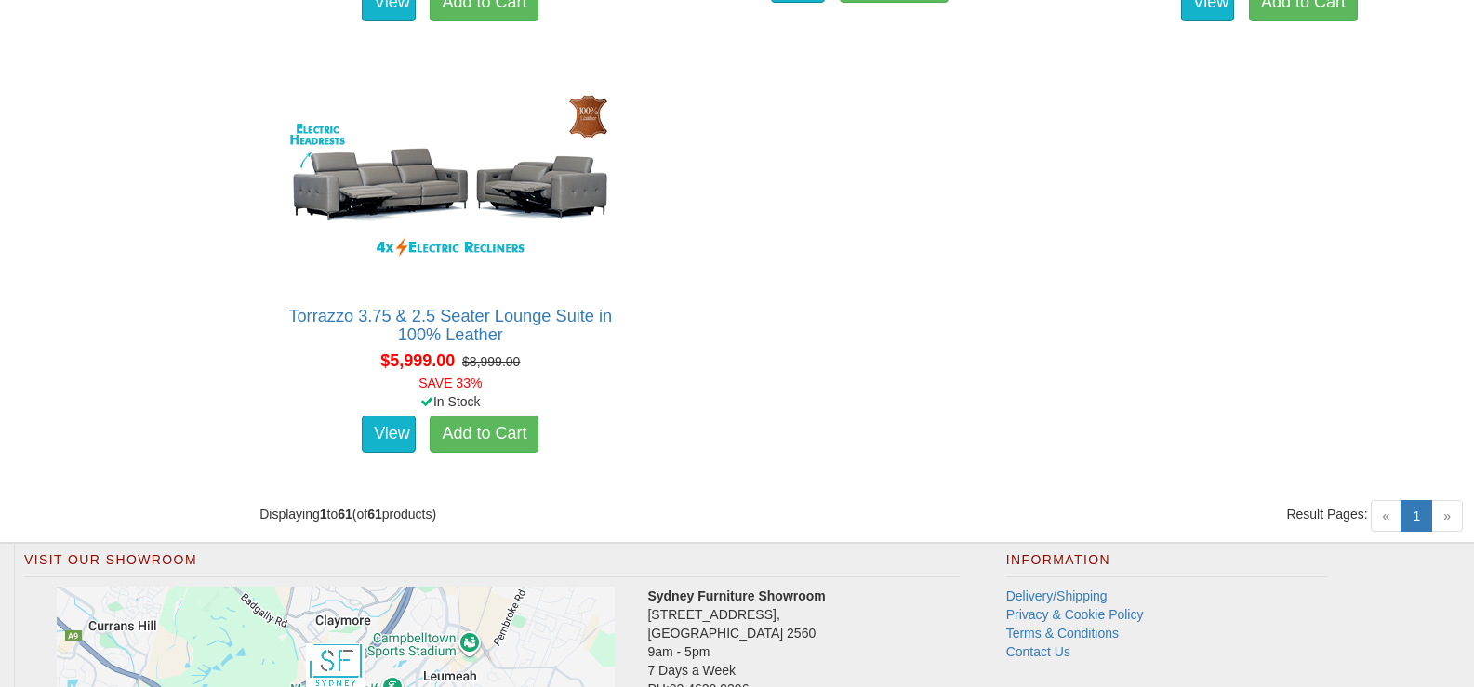
scroll to position [9383, 0]
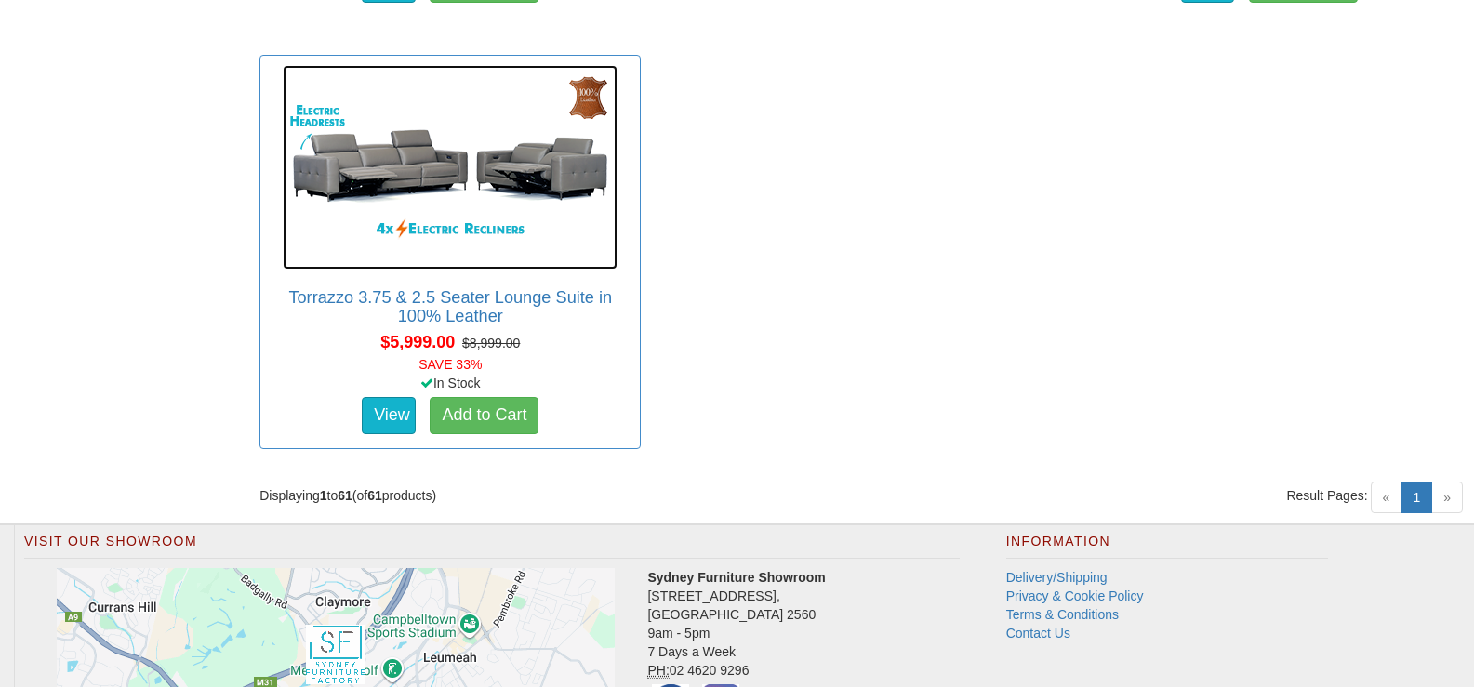
click at [418, 178] on img at bounding box center [450, 167] width 335 height 205
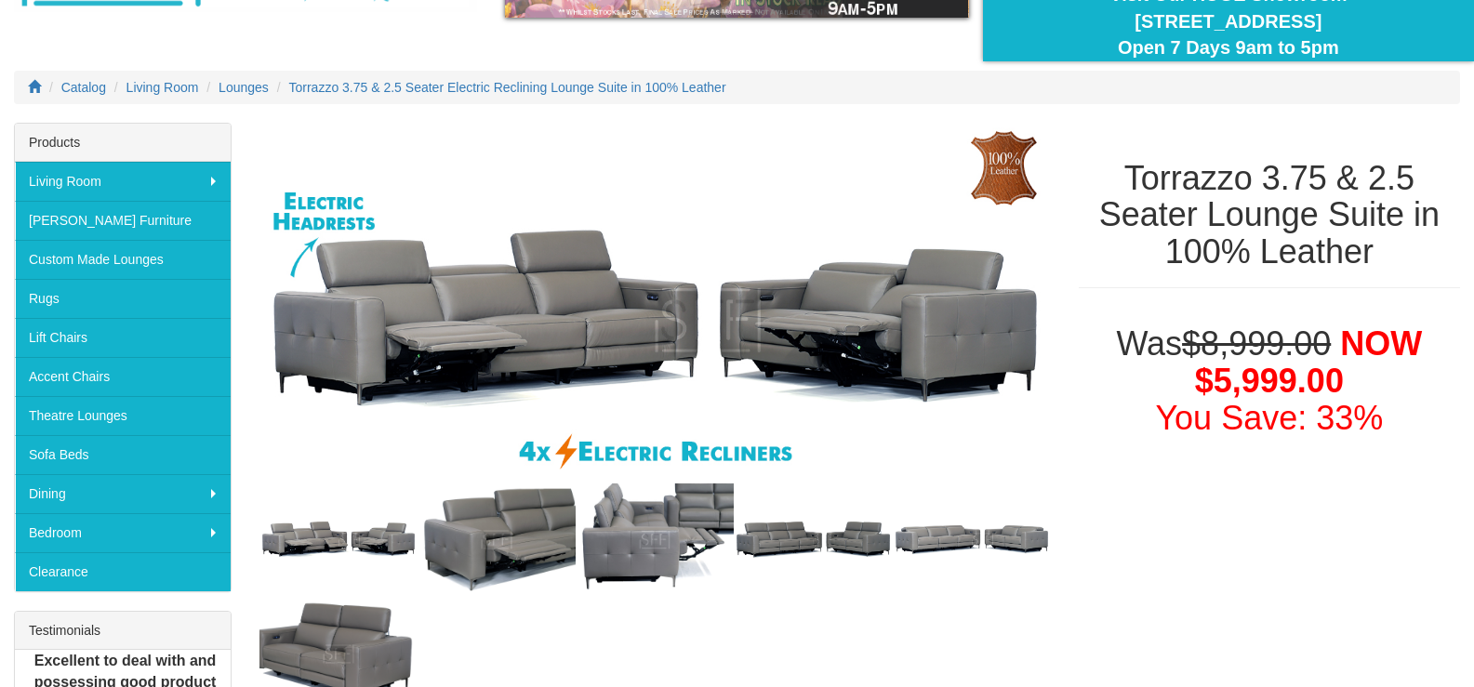
scroll to position [186, 0]
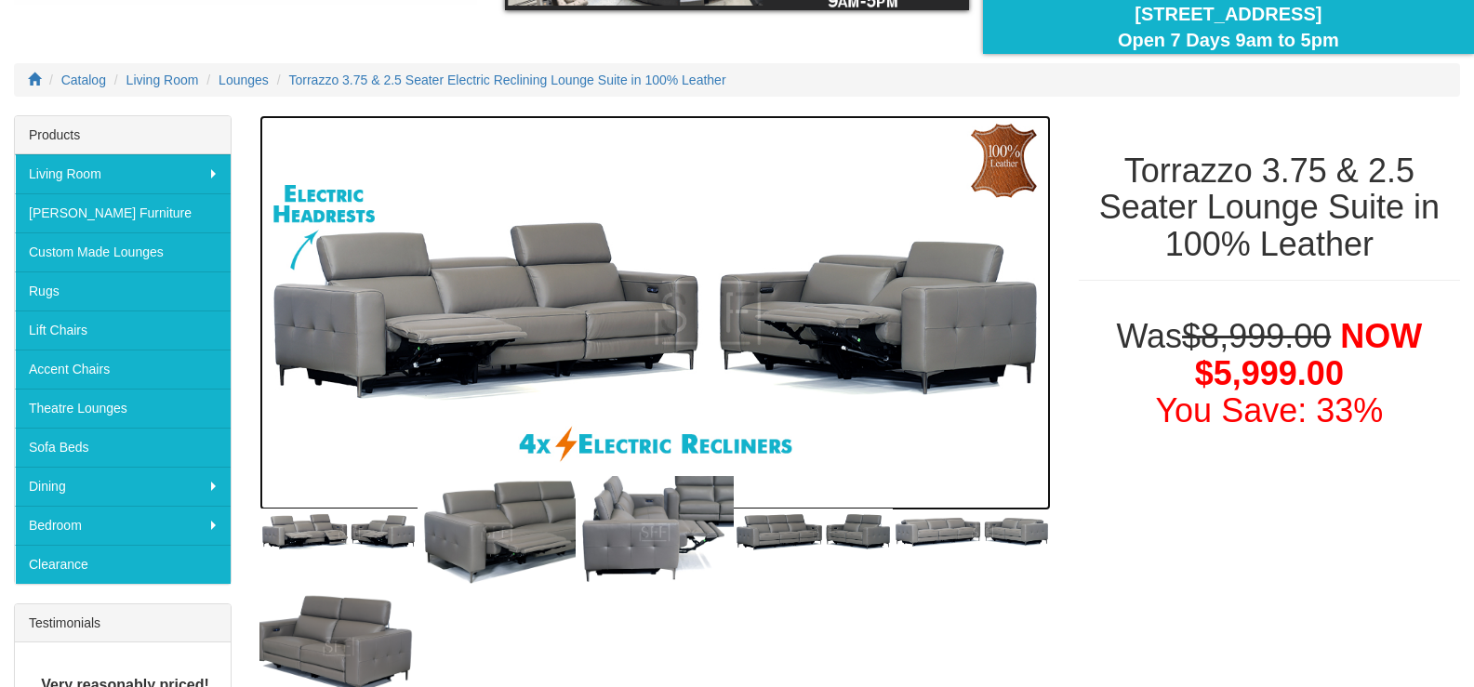
click at [629, 296] on img at bounding box center [654, 312] width 791 height 395
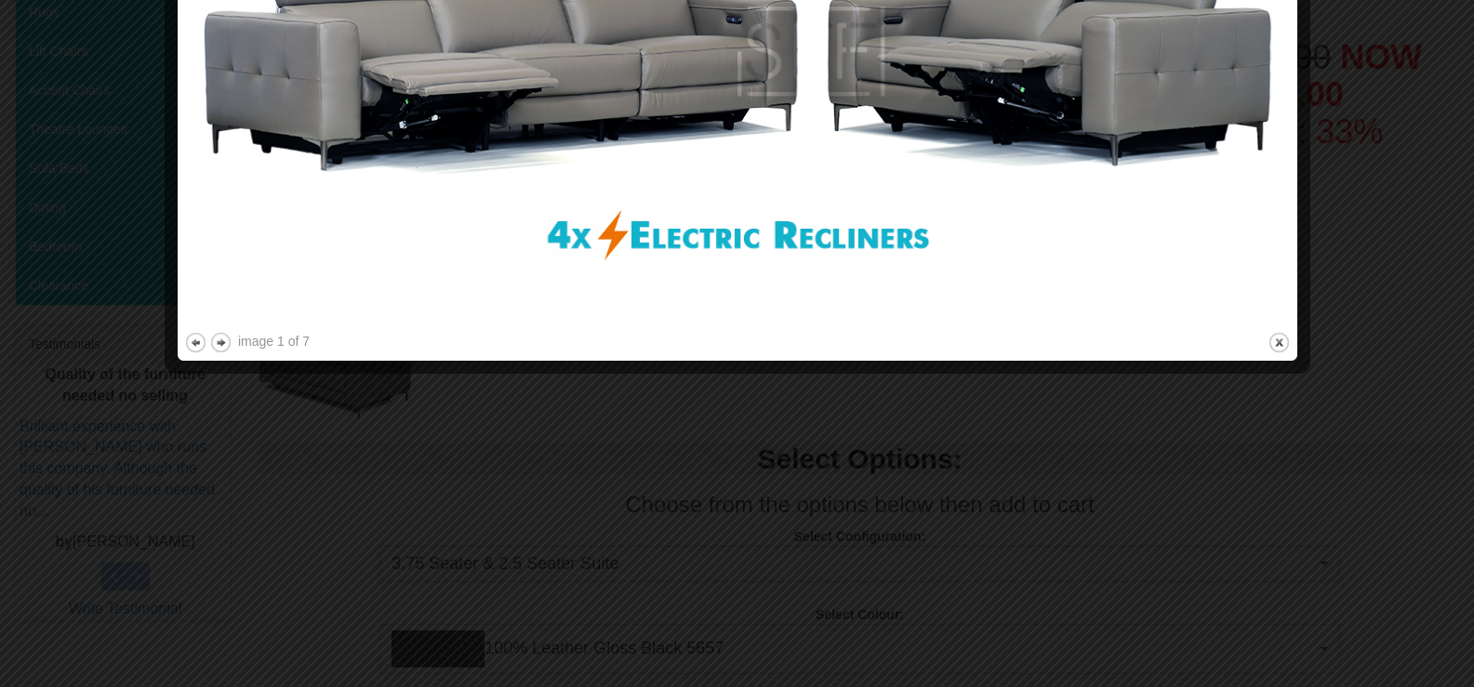
scroll to position [1066, 0]
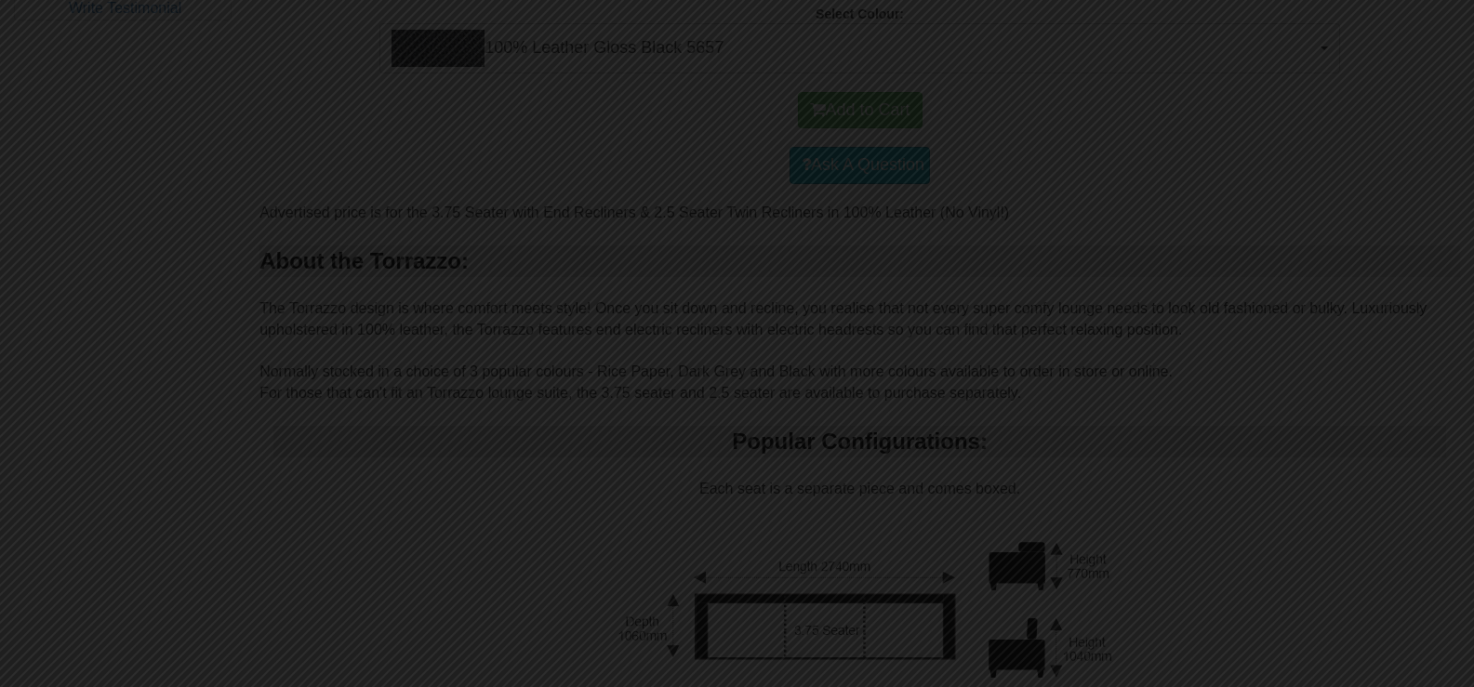
click at [1371, 341] on div at bounding box center [737, 343] width 1474 height 687
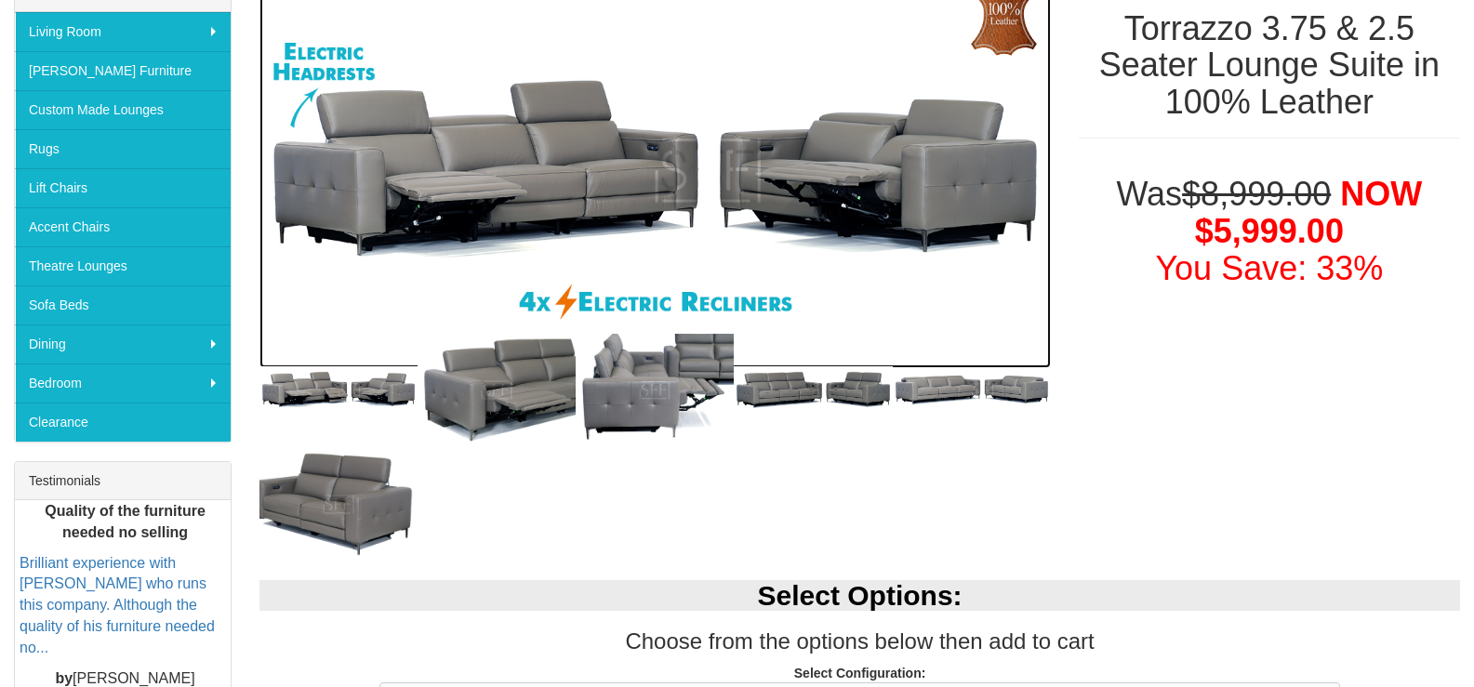
scroll to position [341, 0]
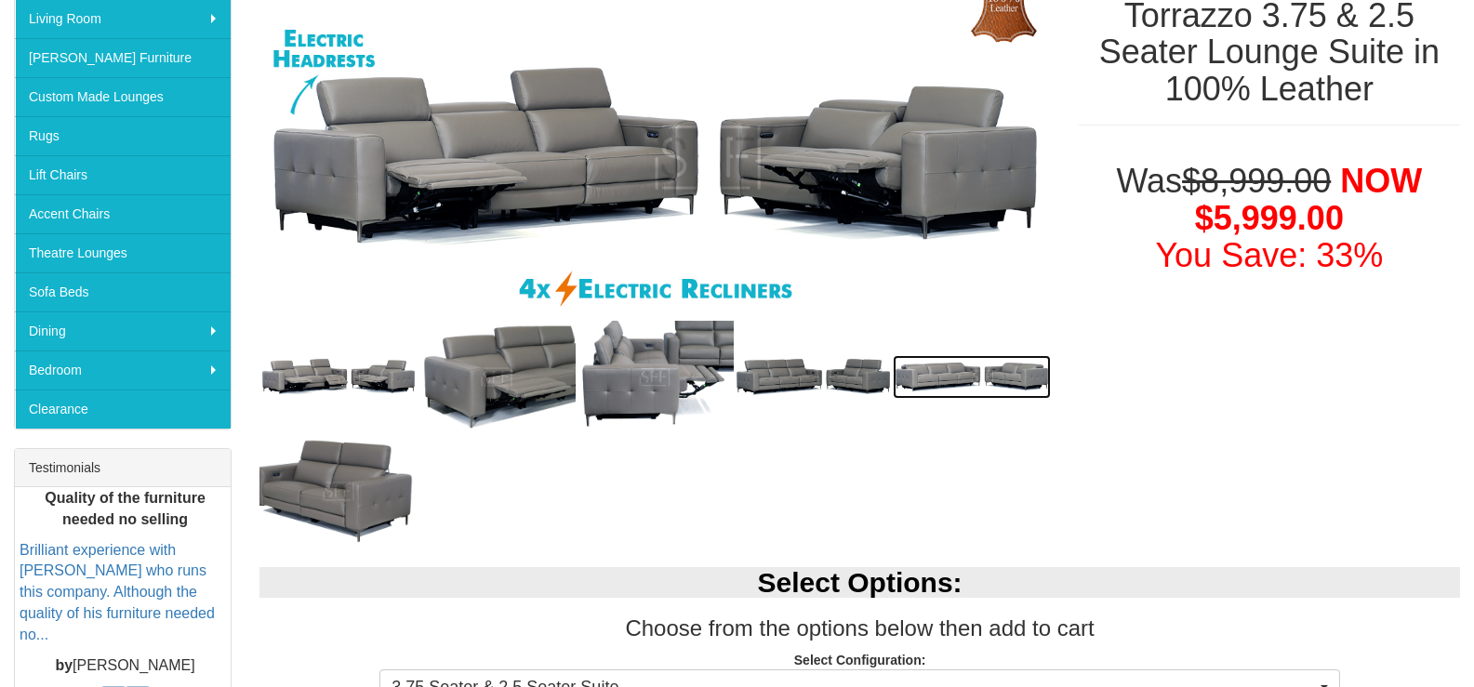
click at [934, 377] on img at bounding box center [972, 377] width 158 height 44
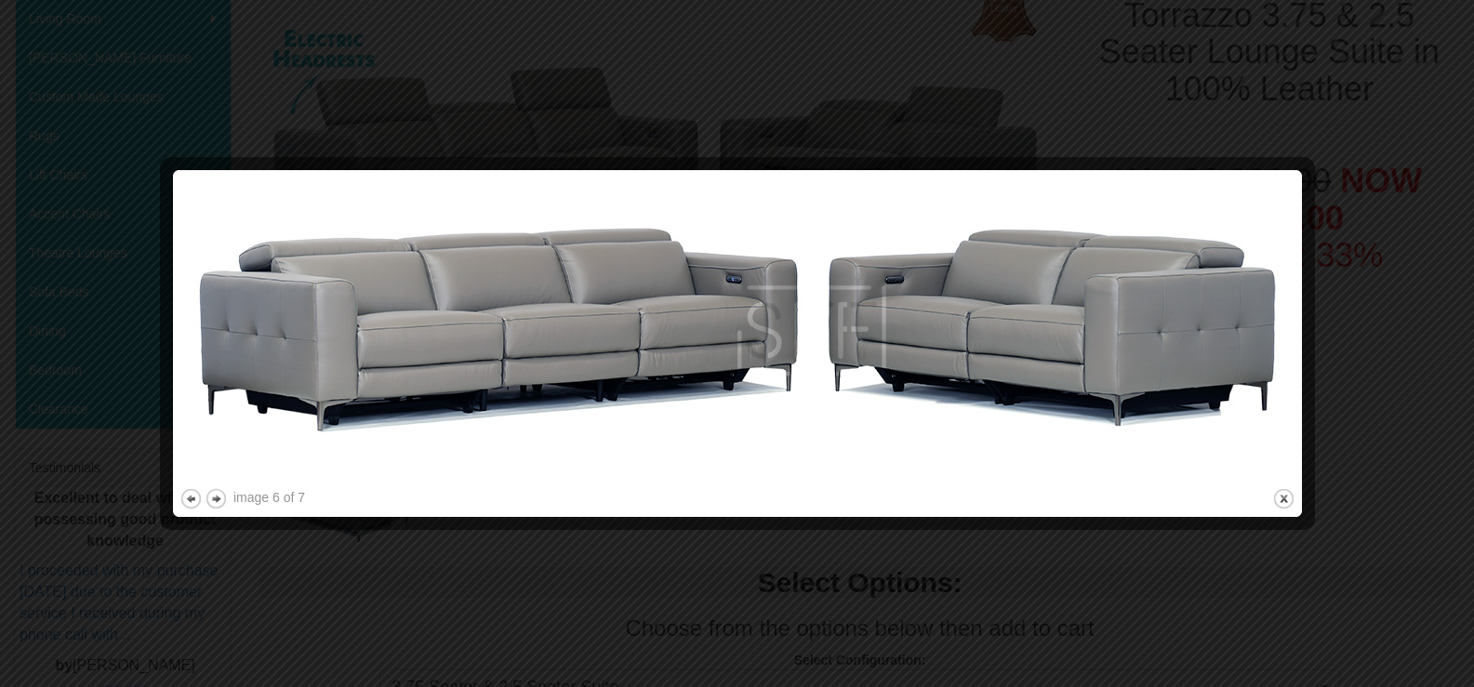
click at [1401, 348] on div at bounding box center [737, 343] width 1474 height 687
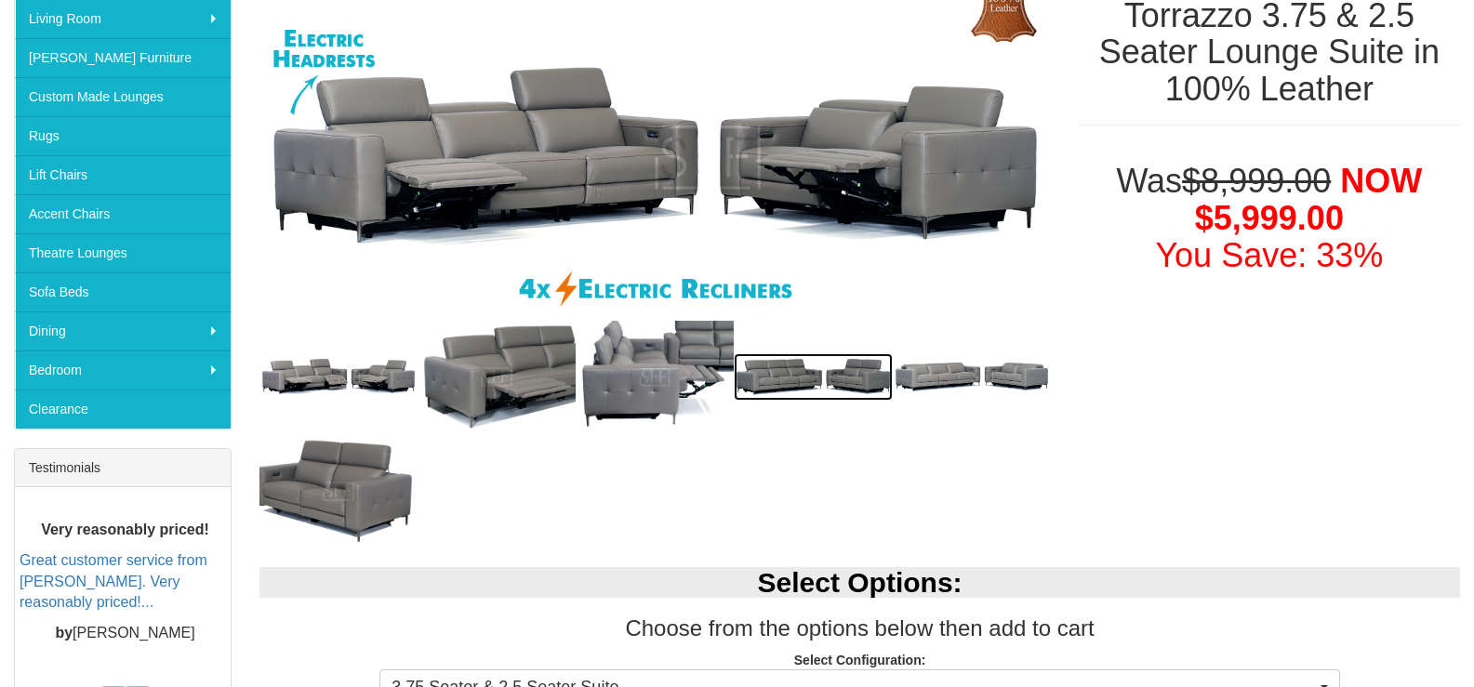
click at [785, 369] on img at bounding box center [813, 376] width 158 height 46
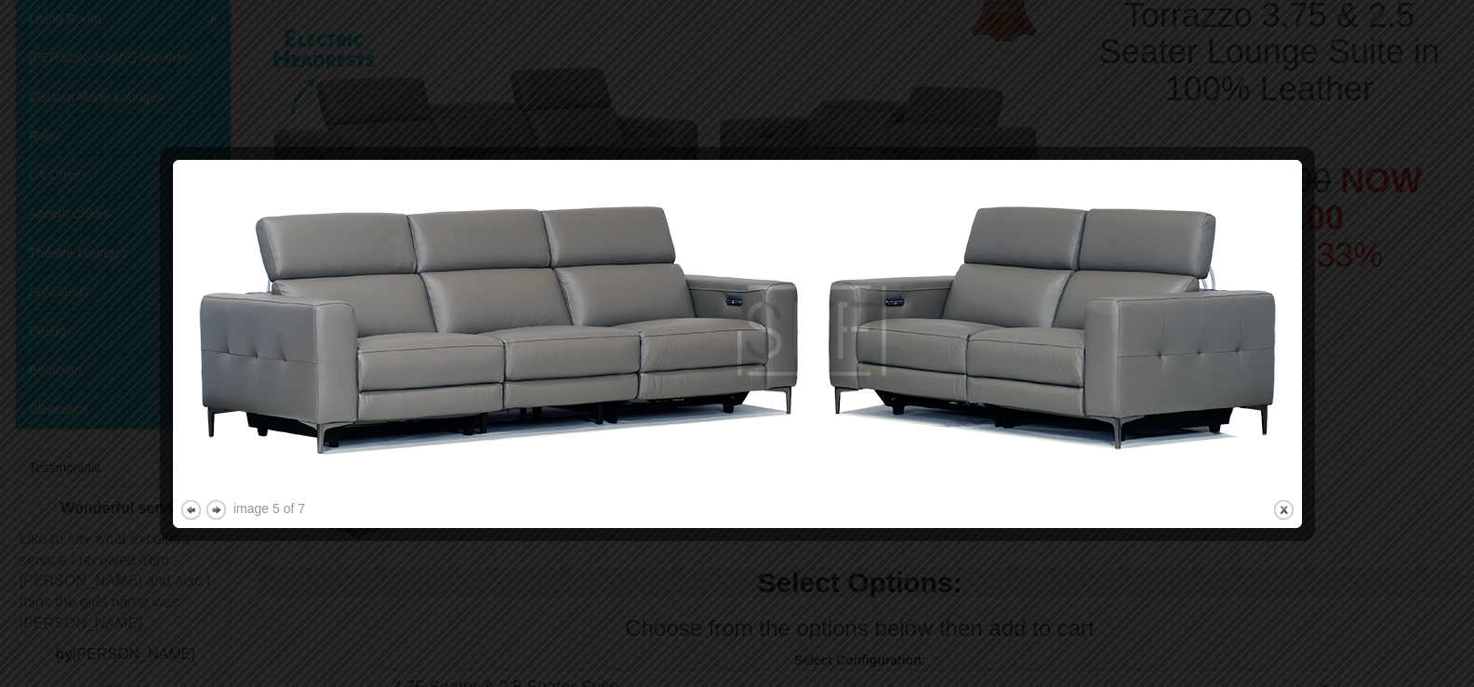
click at [1374, 370] on div at bounding box center [737, 343] width 1474 height 687
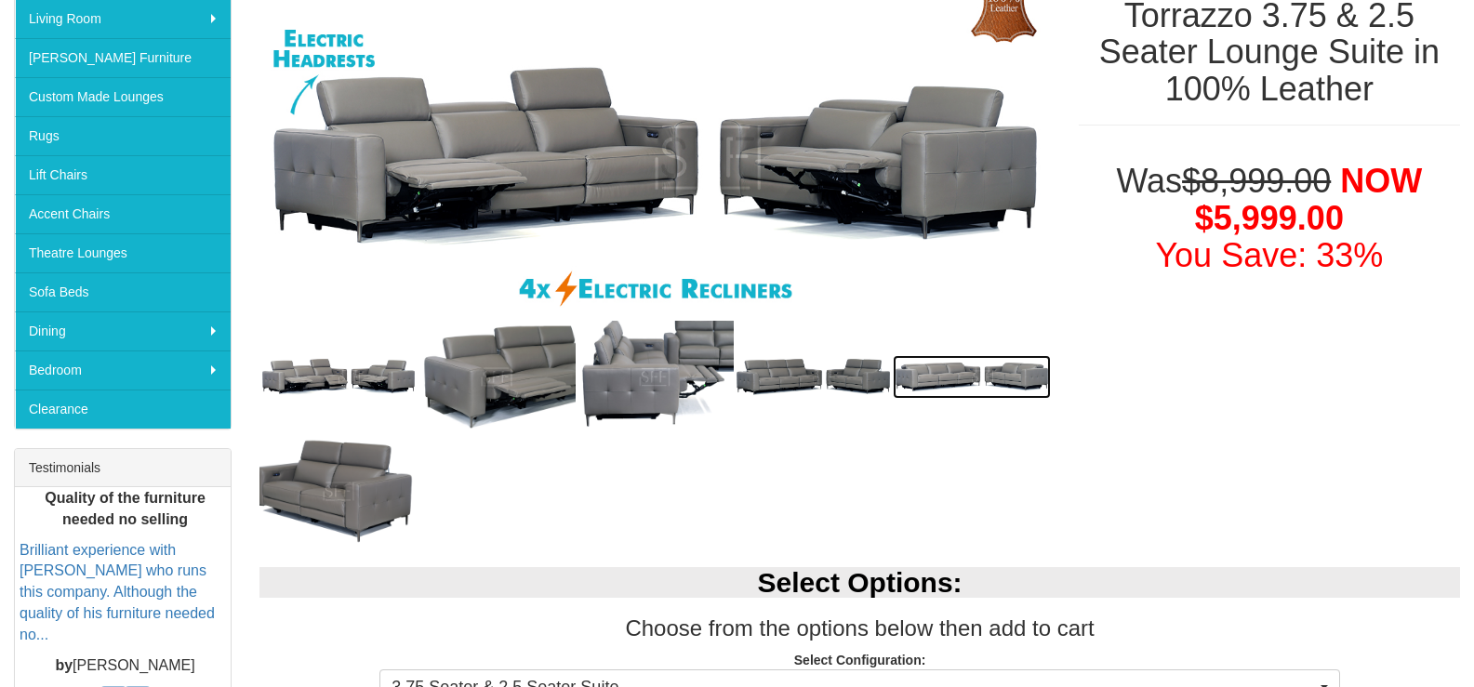
click at [1036, 376] on img at bounding box center [972, 377] width 158 height 44
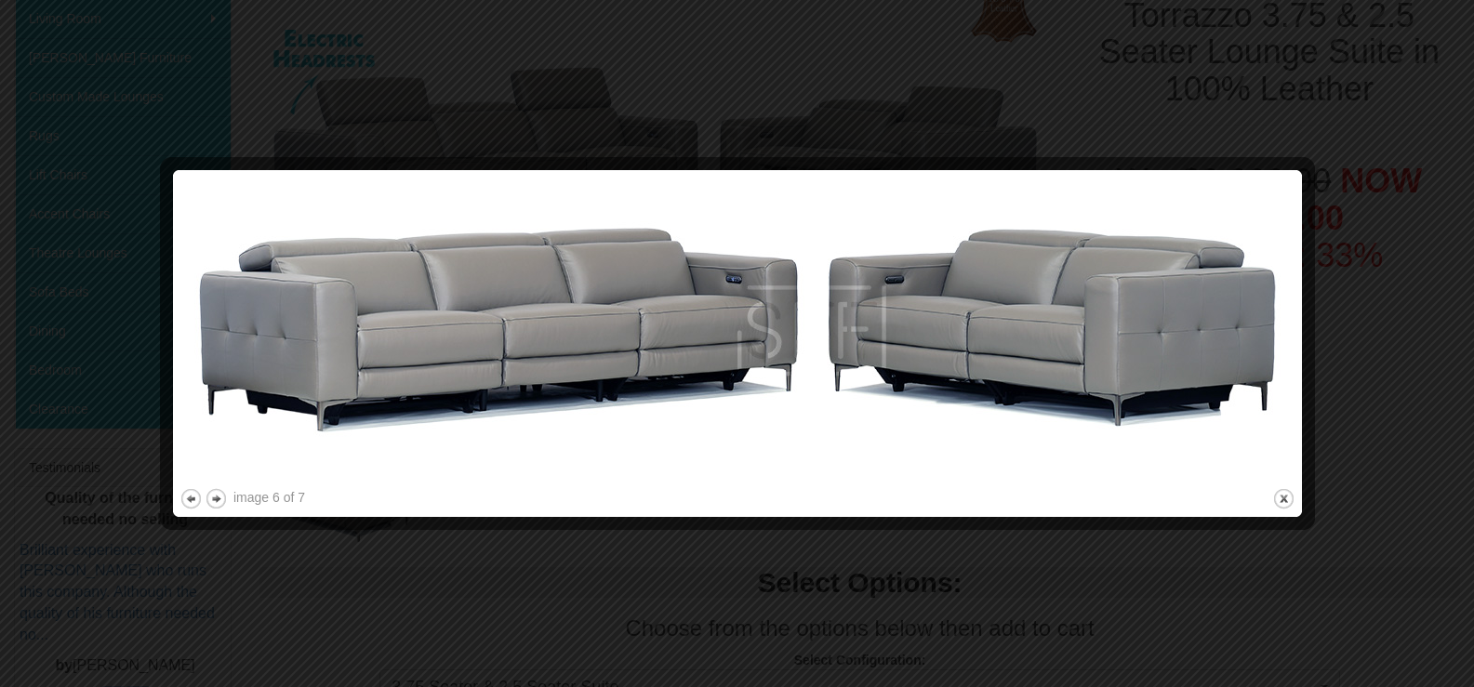
click at [1371, 305] on div at bounding box center [737, 343] width 1474 height 687
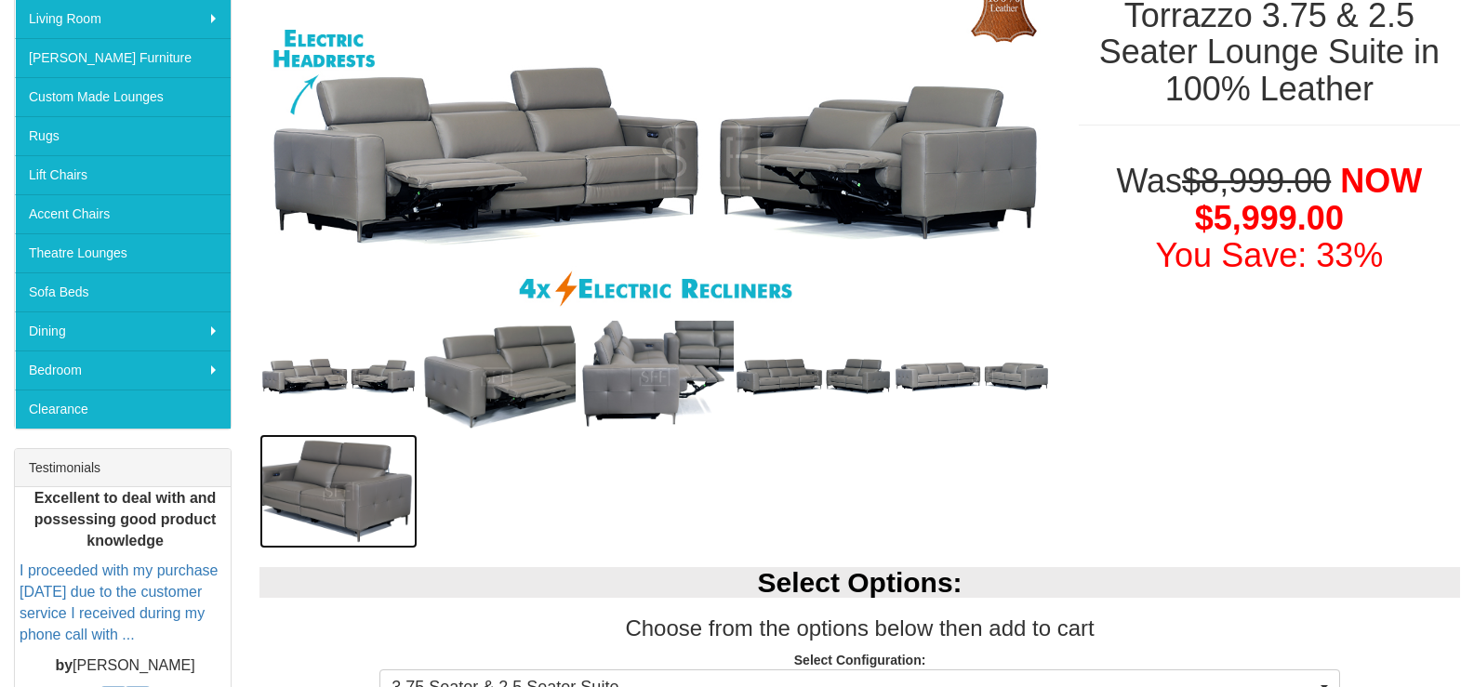
click at [340, 511] on img at bounding box center [338, 491] width 158 height 114
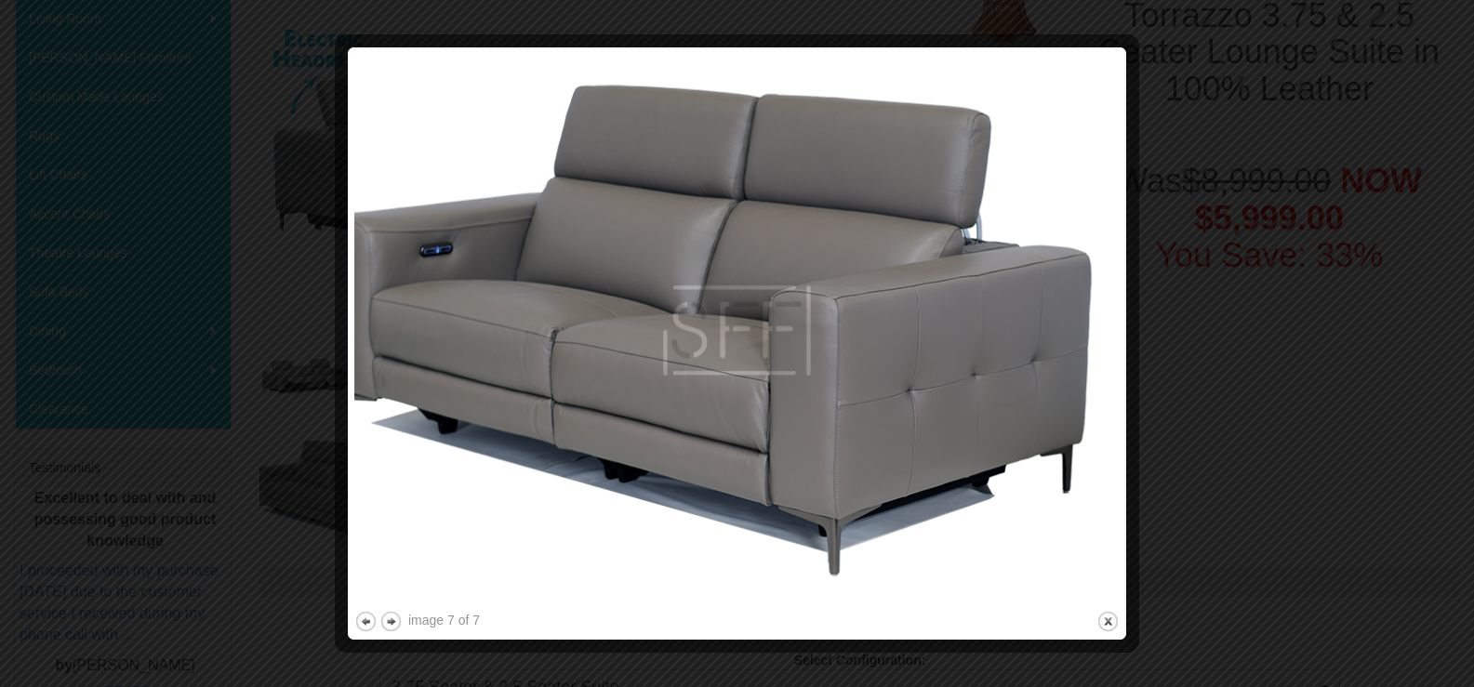
click at [1230, 415] on div at bounding box center [737, 343] width 1474 height 687
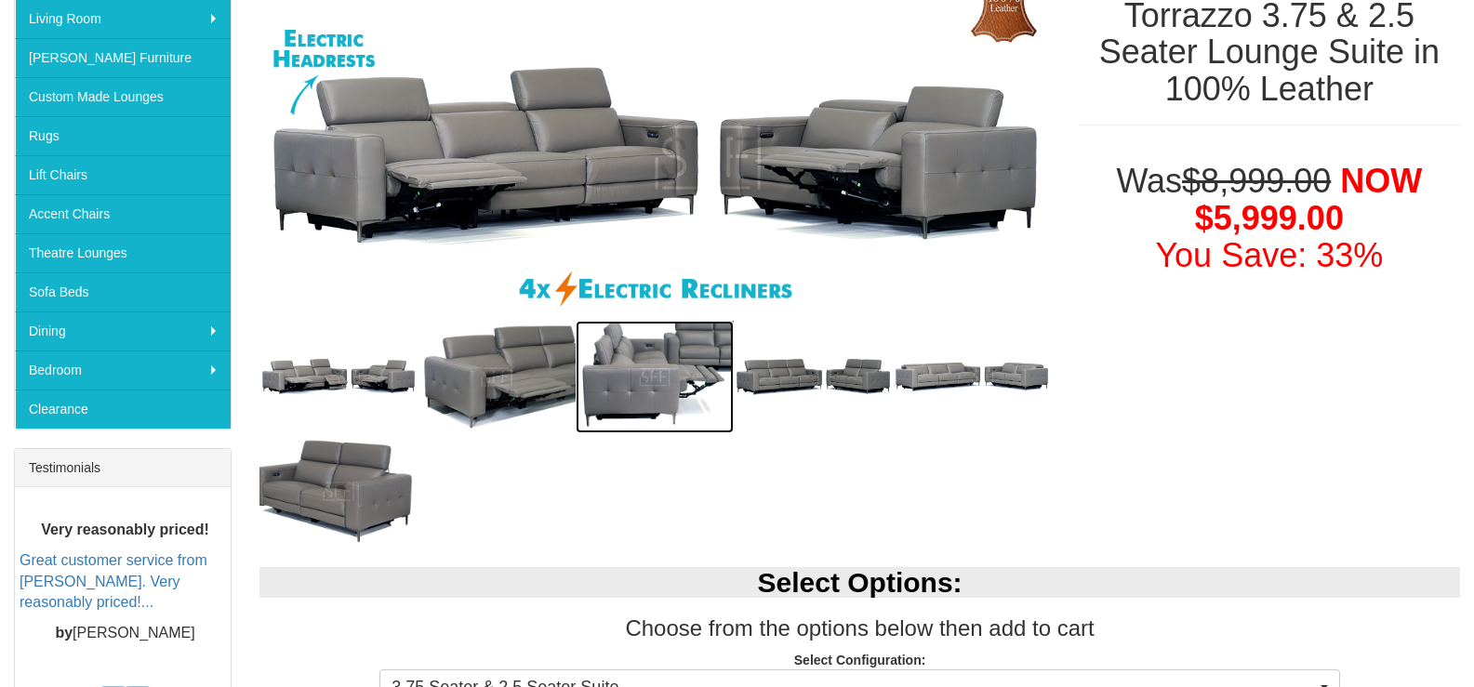
click at [676, 370] on img at bounding box center [655, 377] width 158 height 112
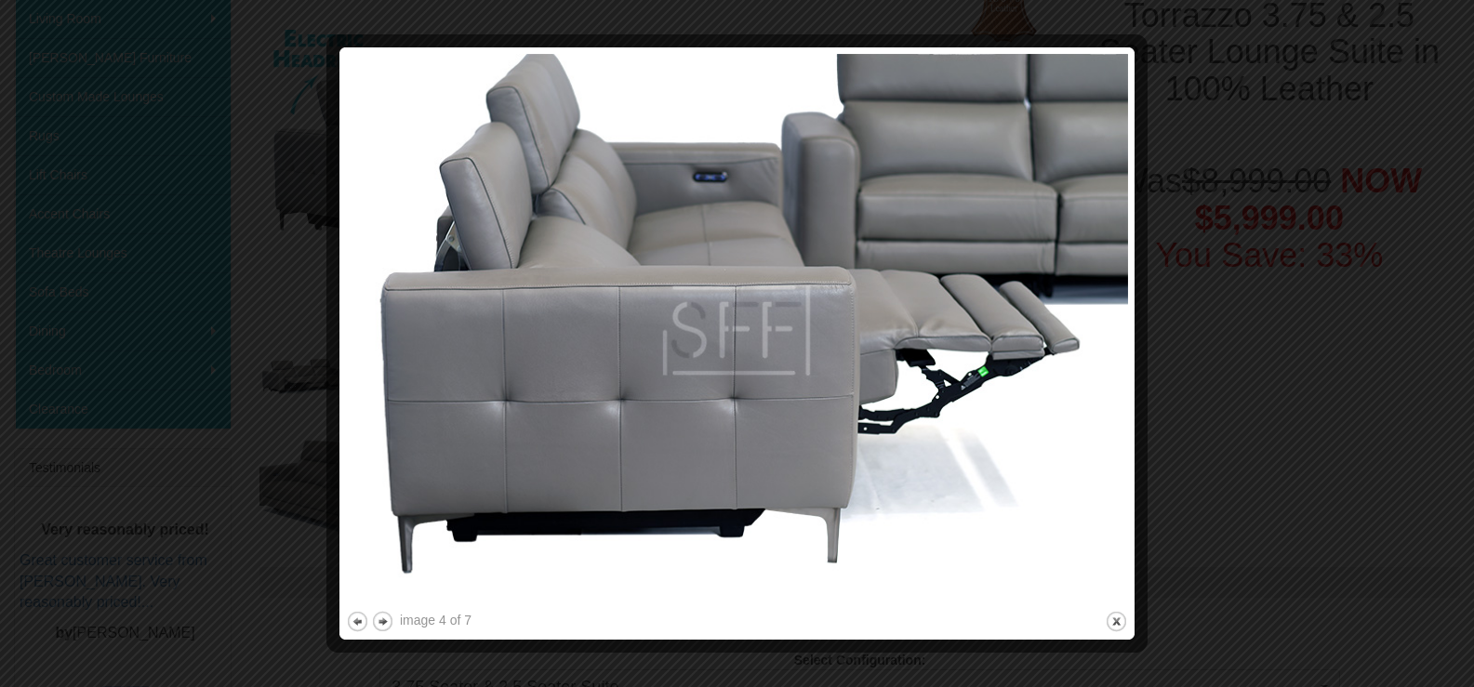
click at [677, 367] on img at bounding box center [737, 330] width 782 height 553
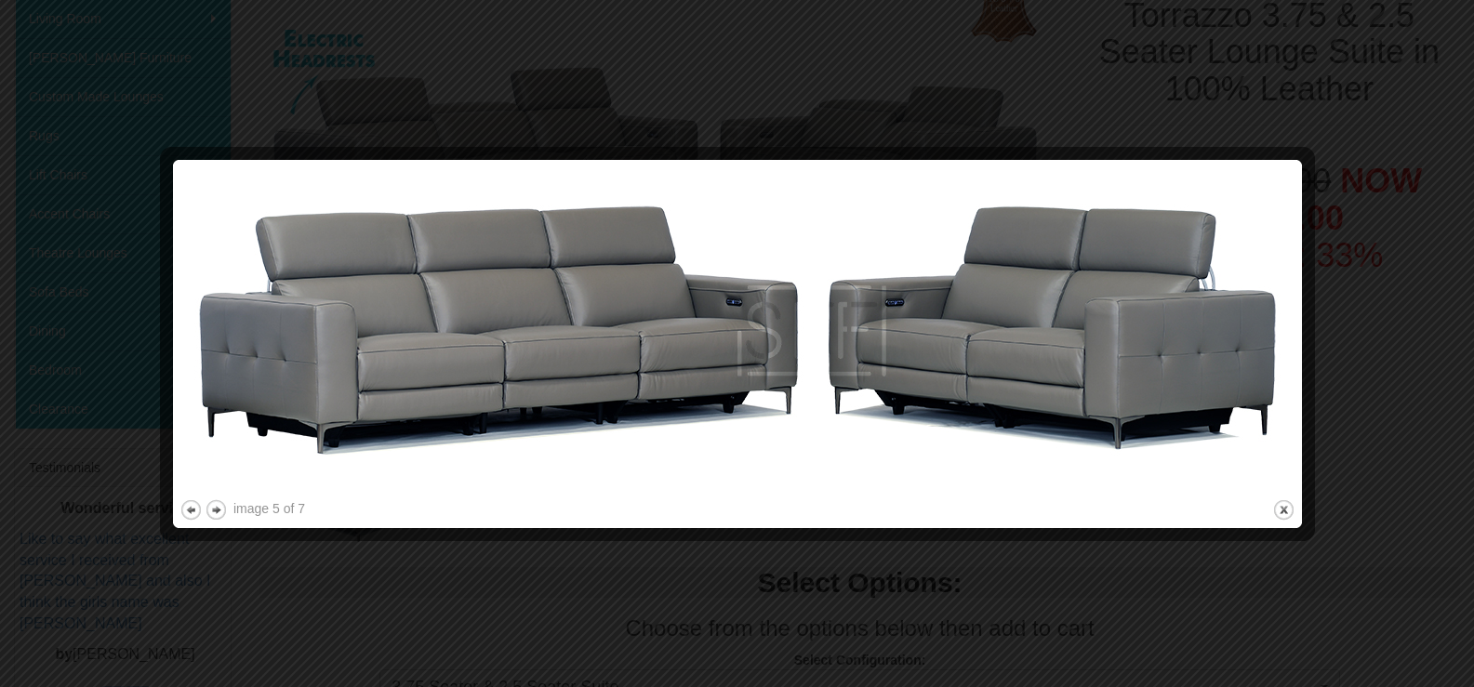
click at [1374, 391] on div at bounding box center [737, 343] width 1474 height 687
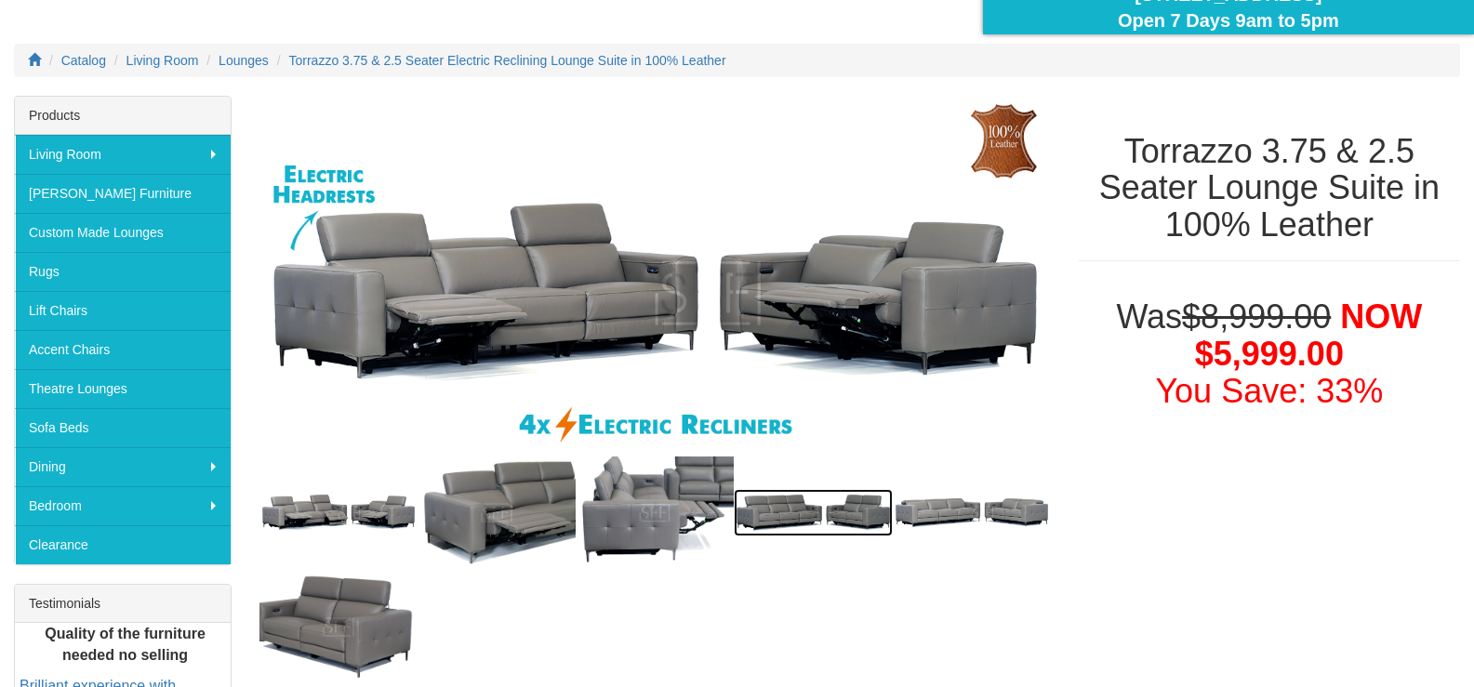
scroll to position [0, 0]
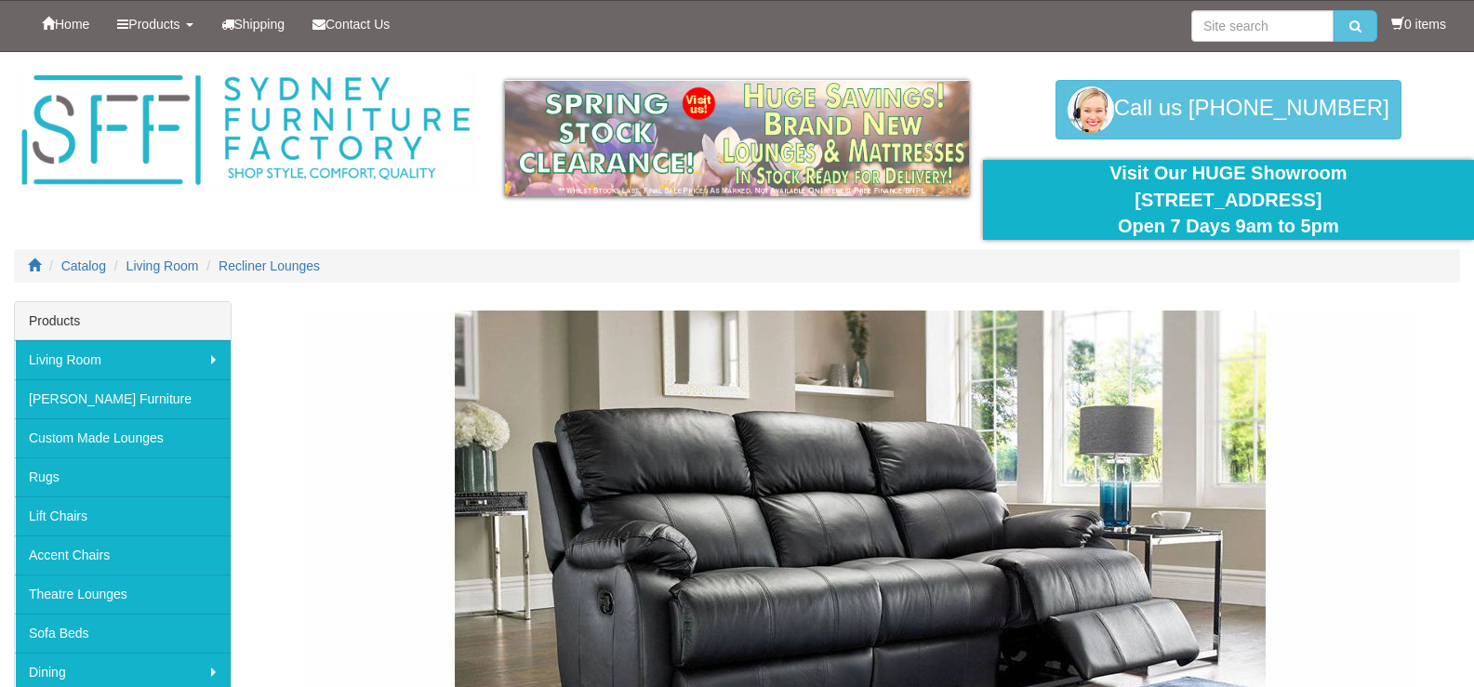
scroll to position [9383, 0]
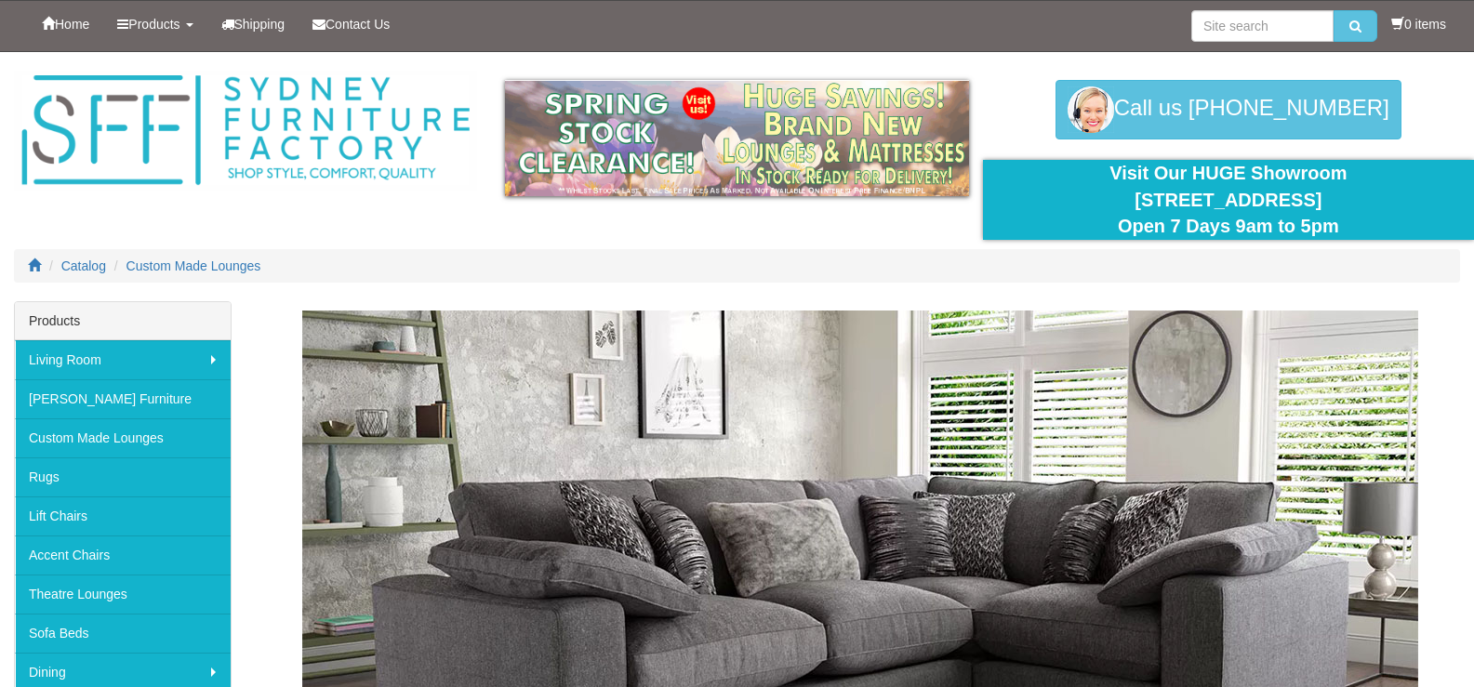
scroll to position [279, 0]
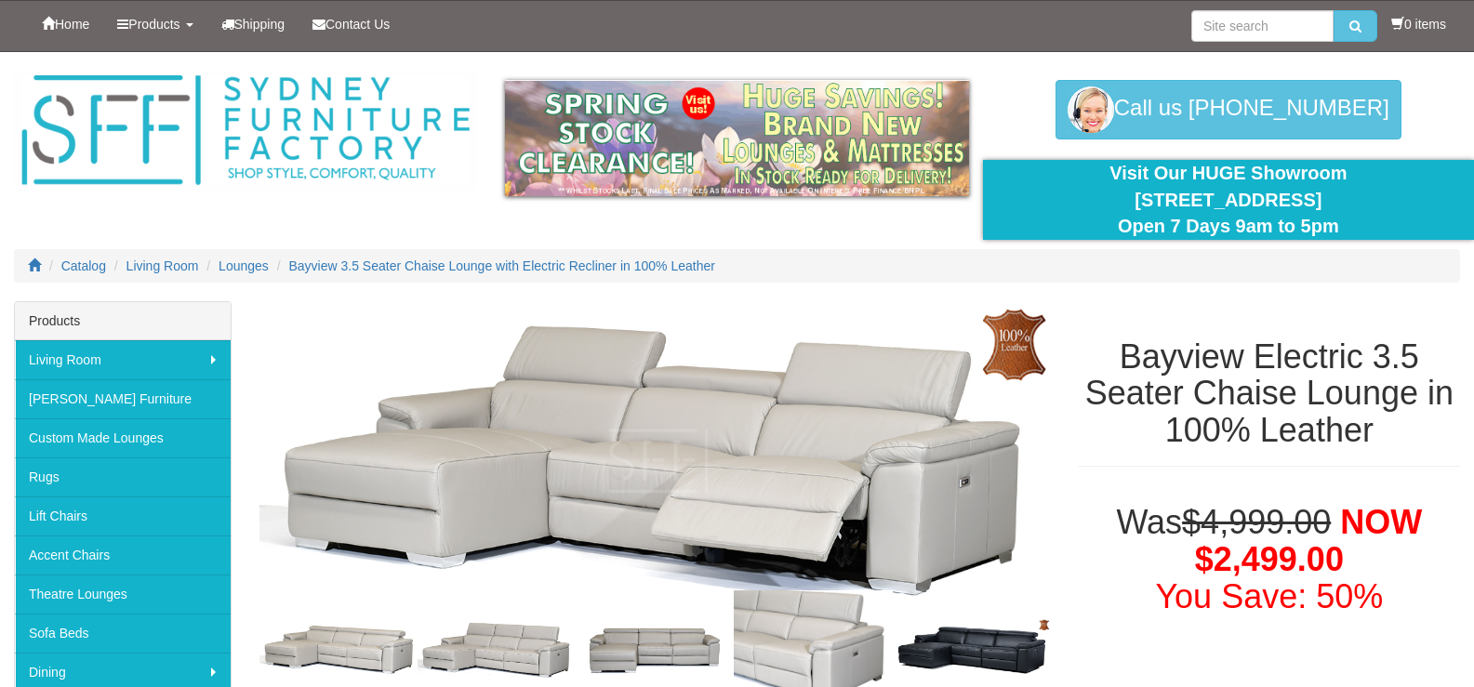
drag, startPoint x: 1103, startPoint y: 196, endPoint x: 1357, endPoint y: 199, distance: 253.9
click at [1357, 199] on div "Visit Our HUGE Showroom [STREET_ADDRESS] Open 7 Days 9am to 5pm" at bounding box center [1228, 200] width 463 height 80
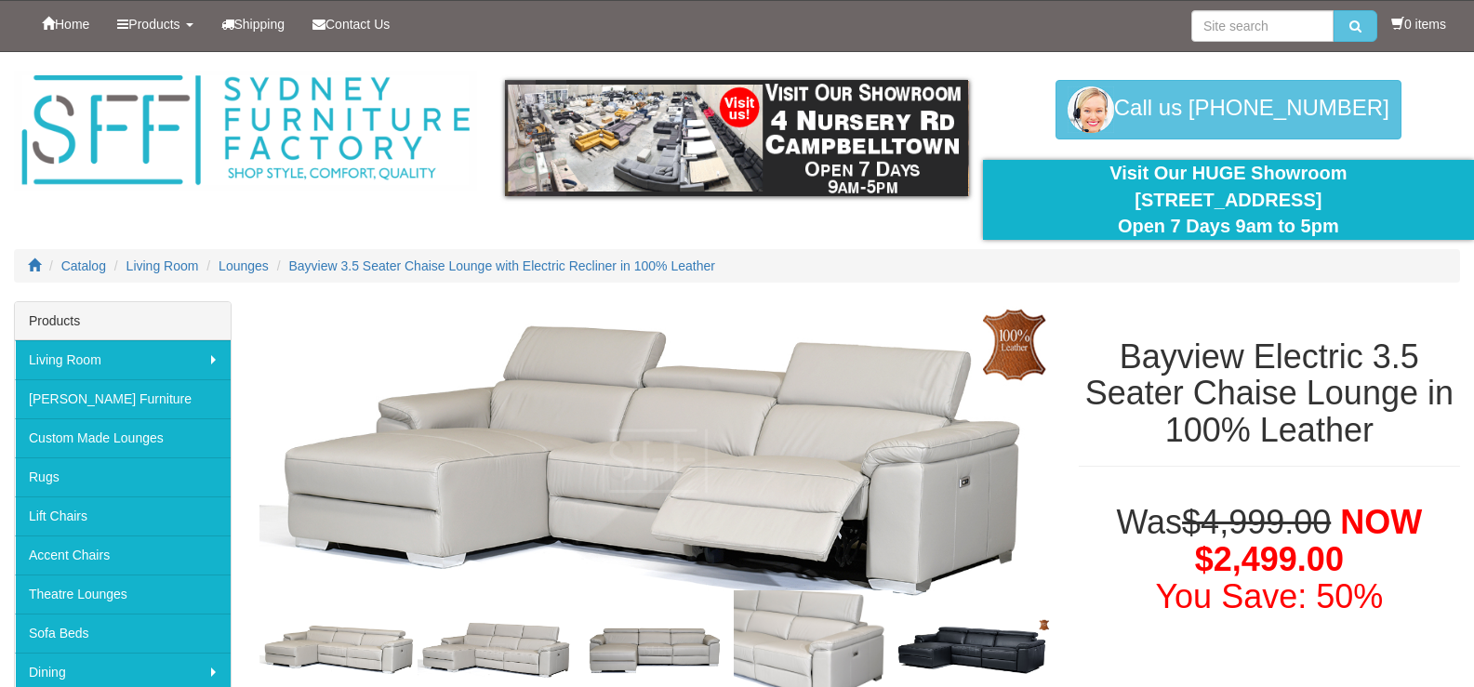
copy div "[STREET_ADDRESS]"
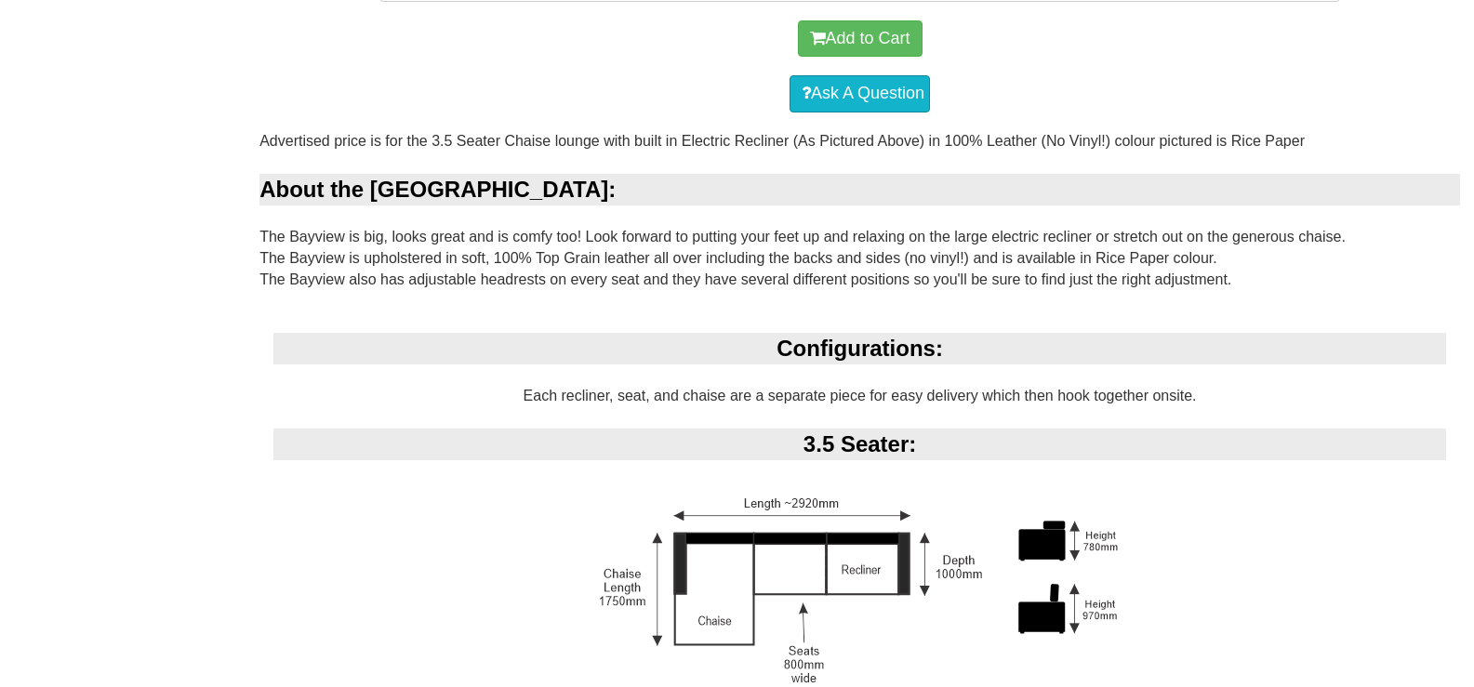
scroll to position [1302, 0]
